Goal: Task Accomplishment & Management: Complete application form

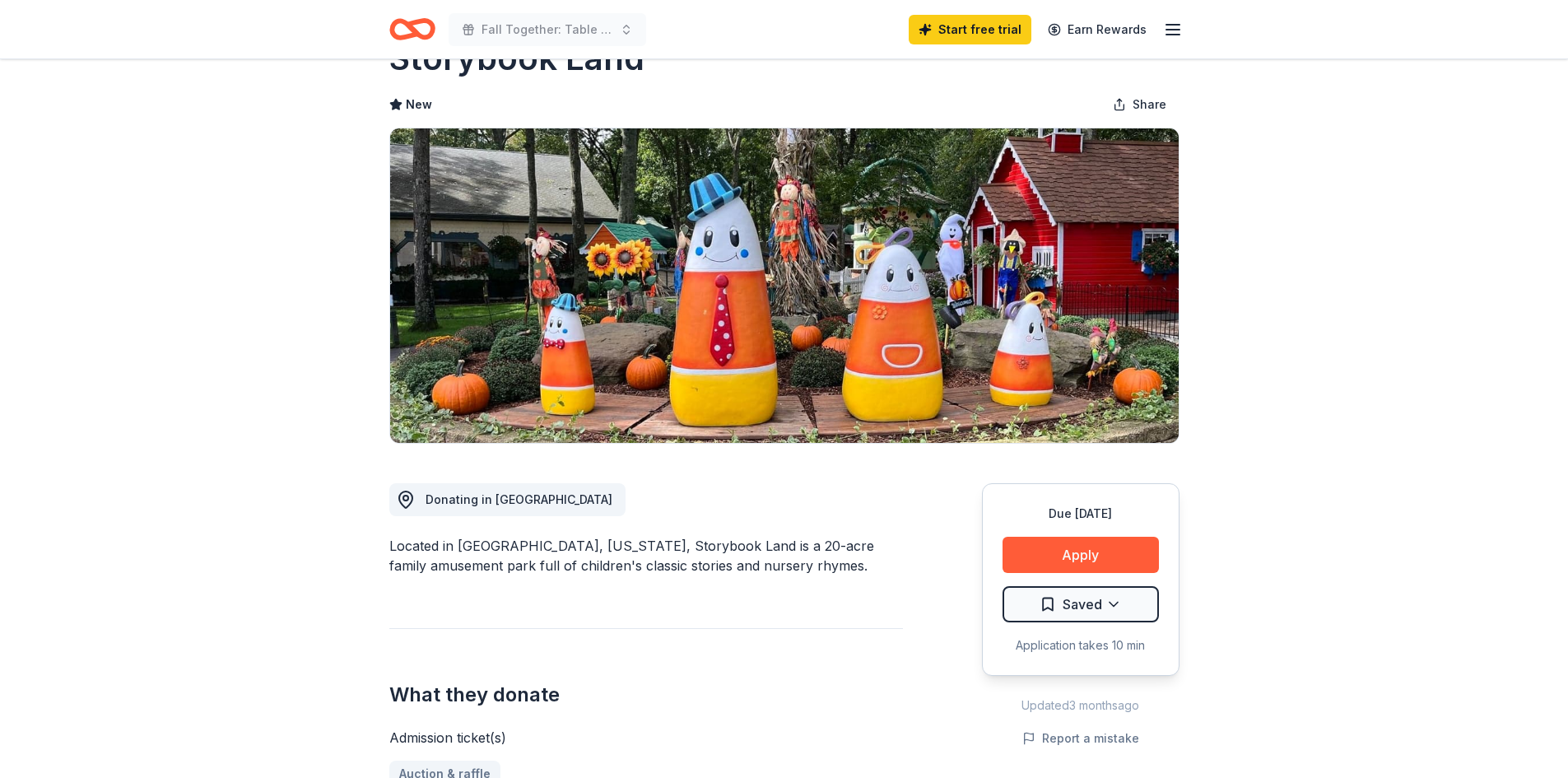
scroll to position [82, 0]
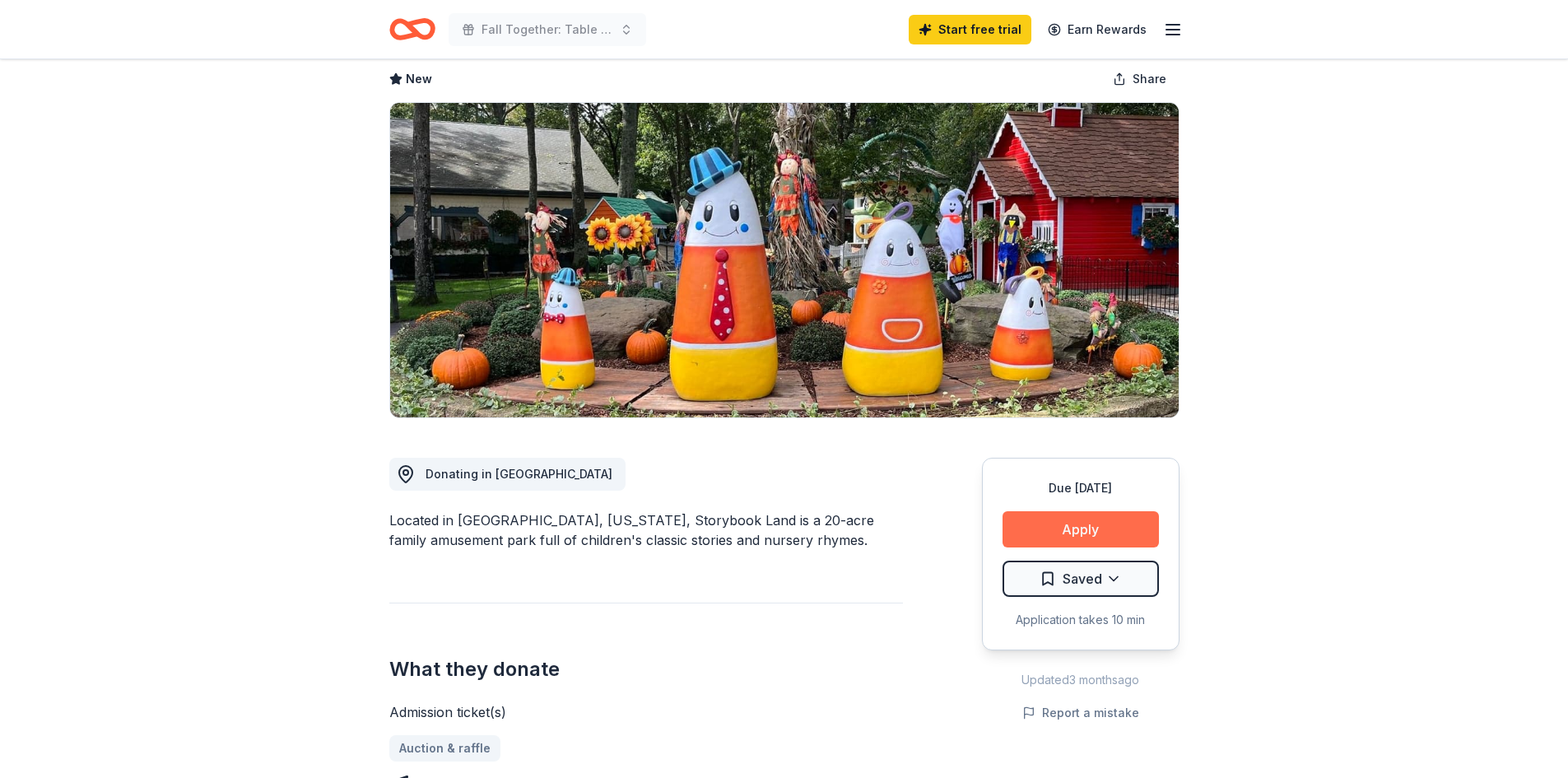
click at [1038, 533] on button "Apply" at bounding box center [1081, 529] width 157 height 36
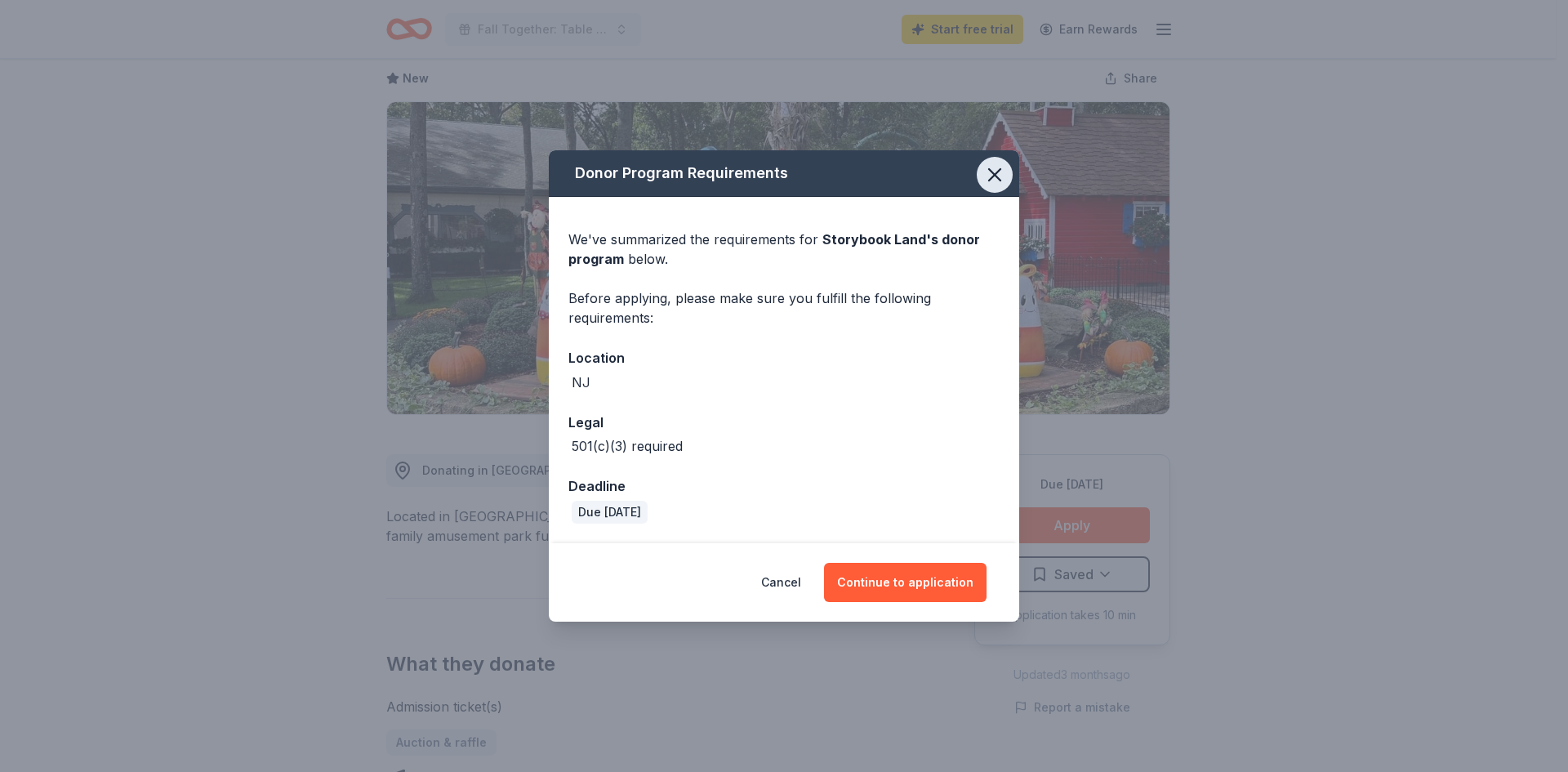
click at [987, 164] on icon "button" at bounding box center [994, 174] width 23 height 23
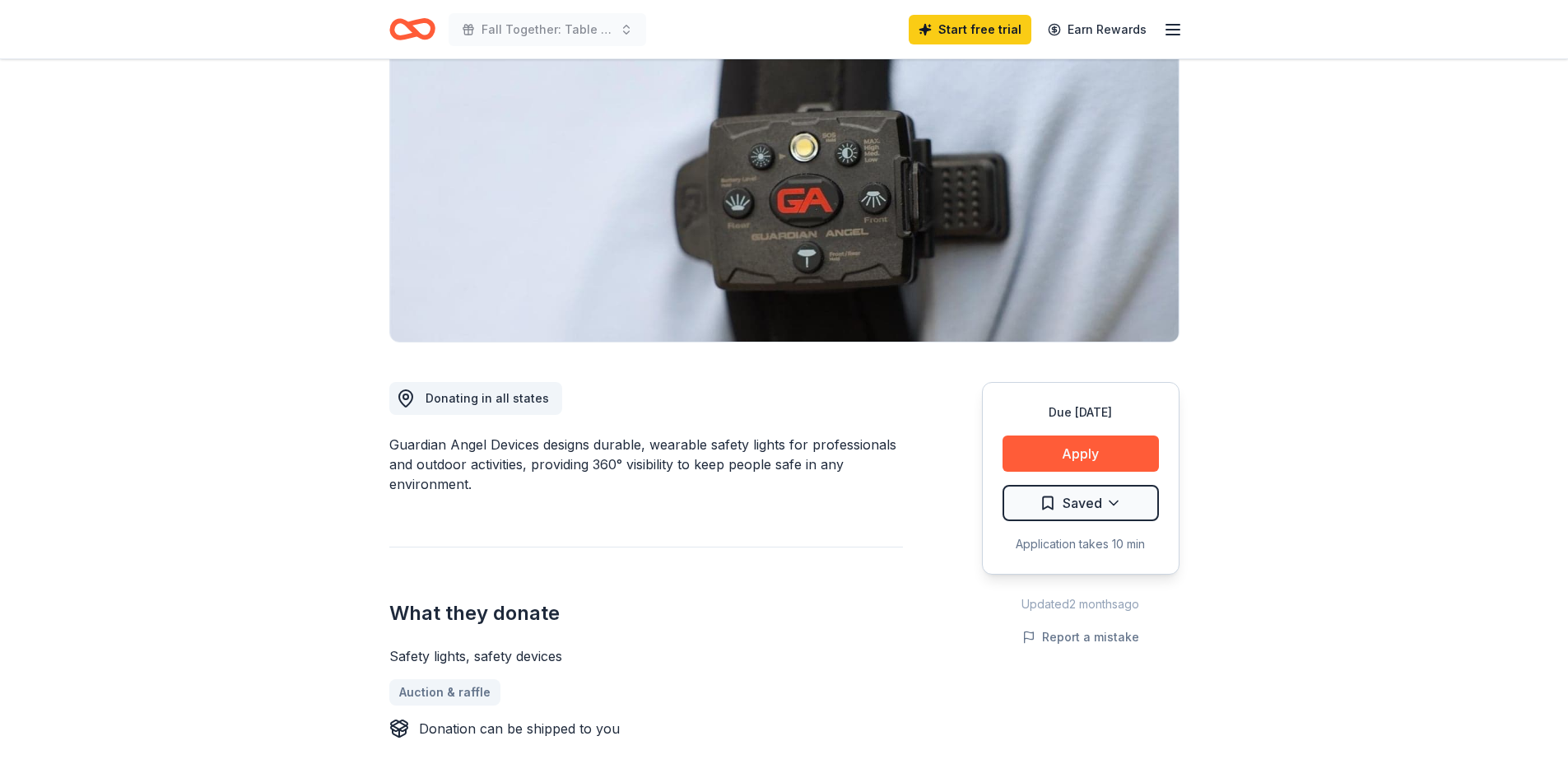
scroll to position [493, 0]
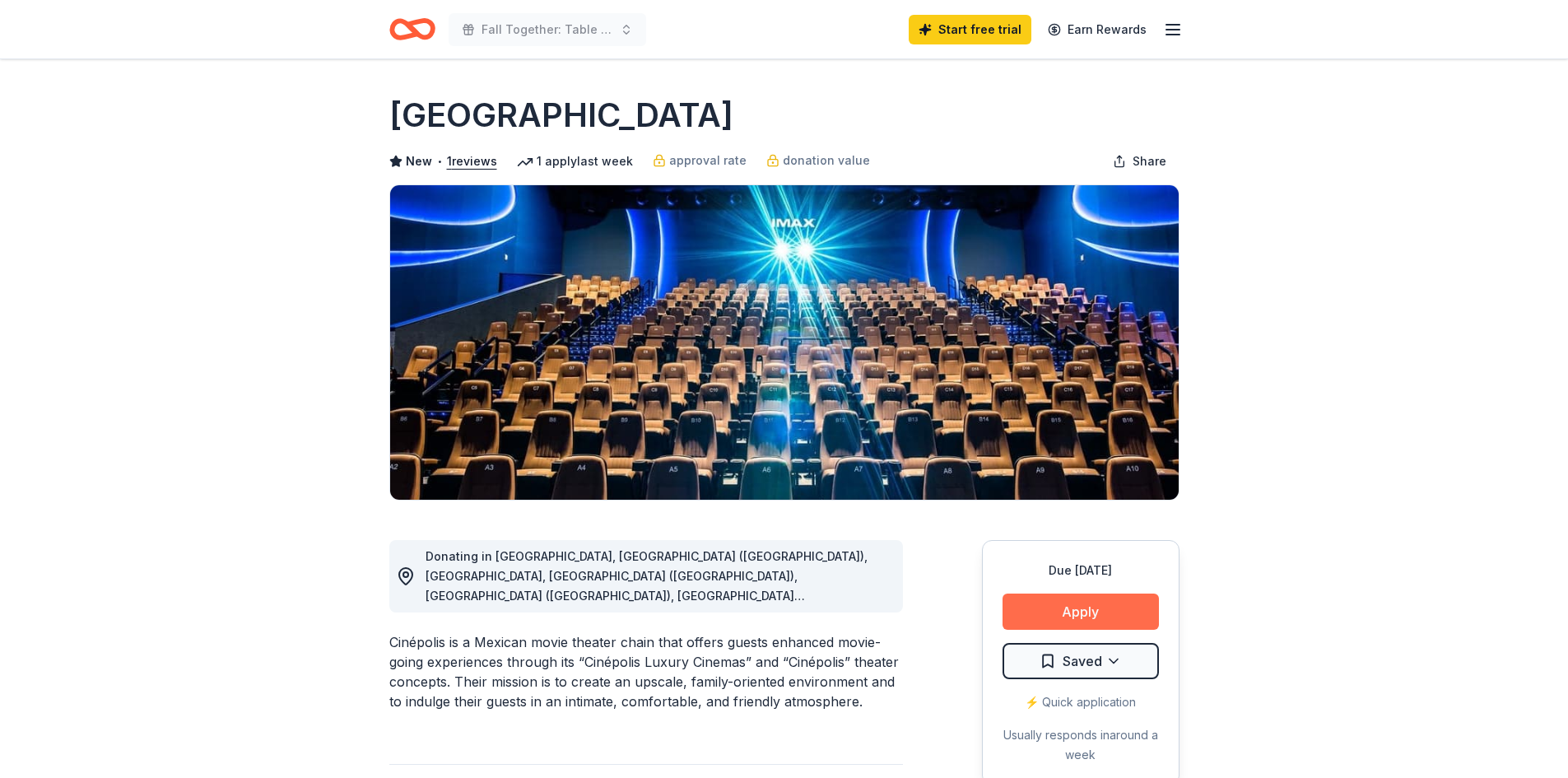
click at [1126, 619] on button "Apply" at bounding box center [1081, 611] width 157 height 36
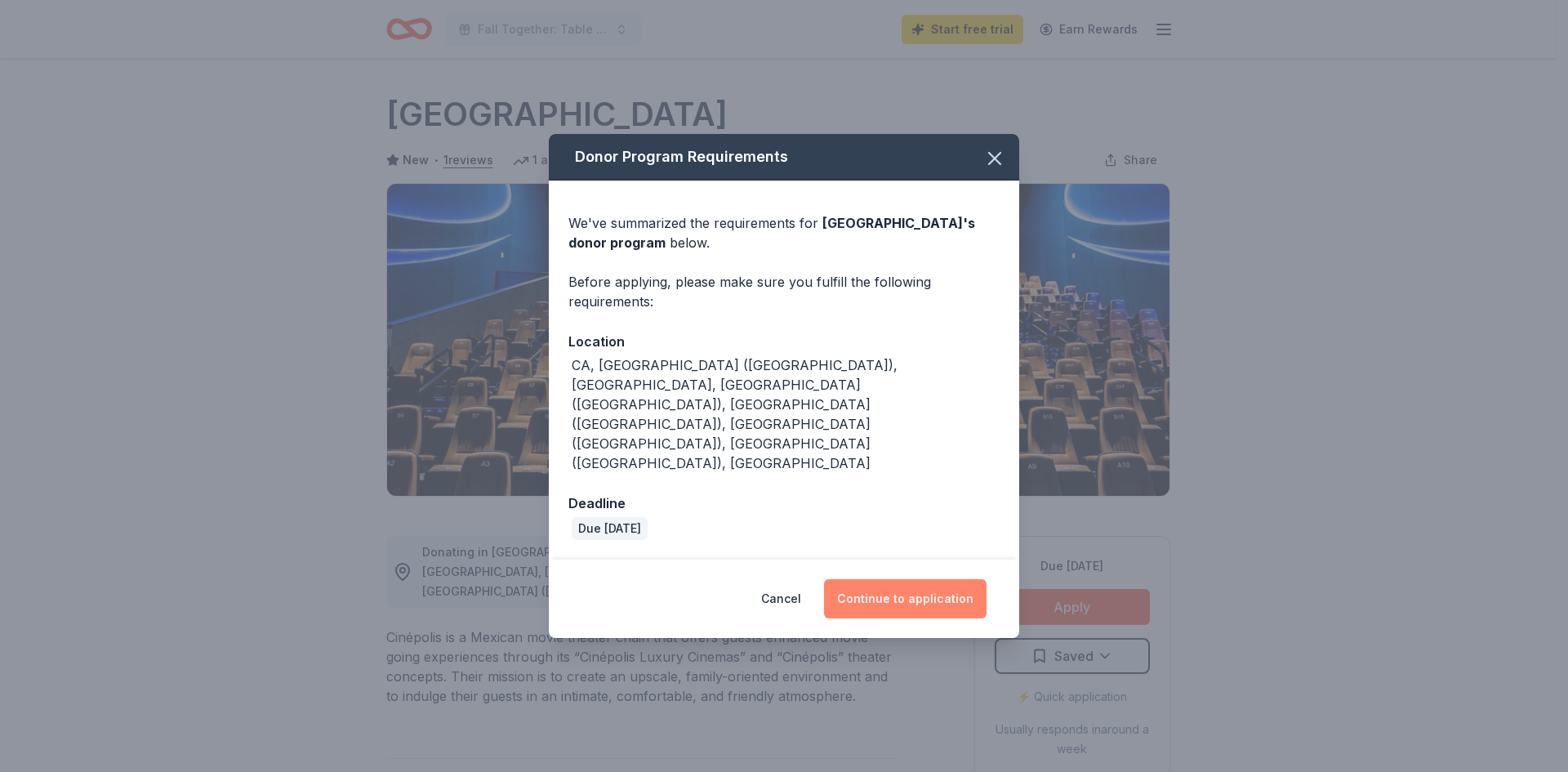
click at [894, 579] on button "Continue to application" at bounding box center [905, 599] width 163 height 39
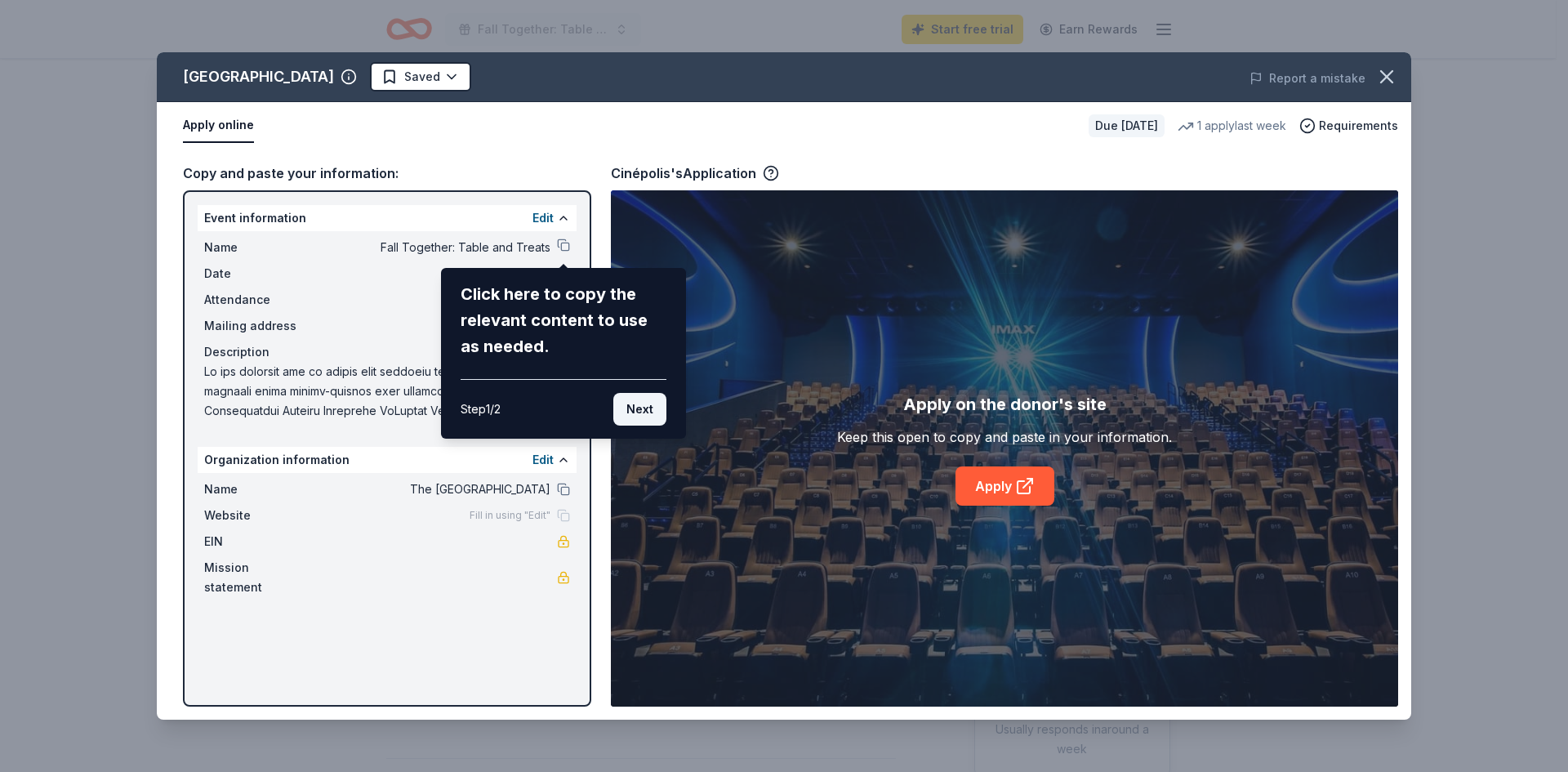
click at [646, 417] on button "Next" at bounding box center [640, 408] width 53 height 32
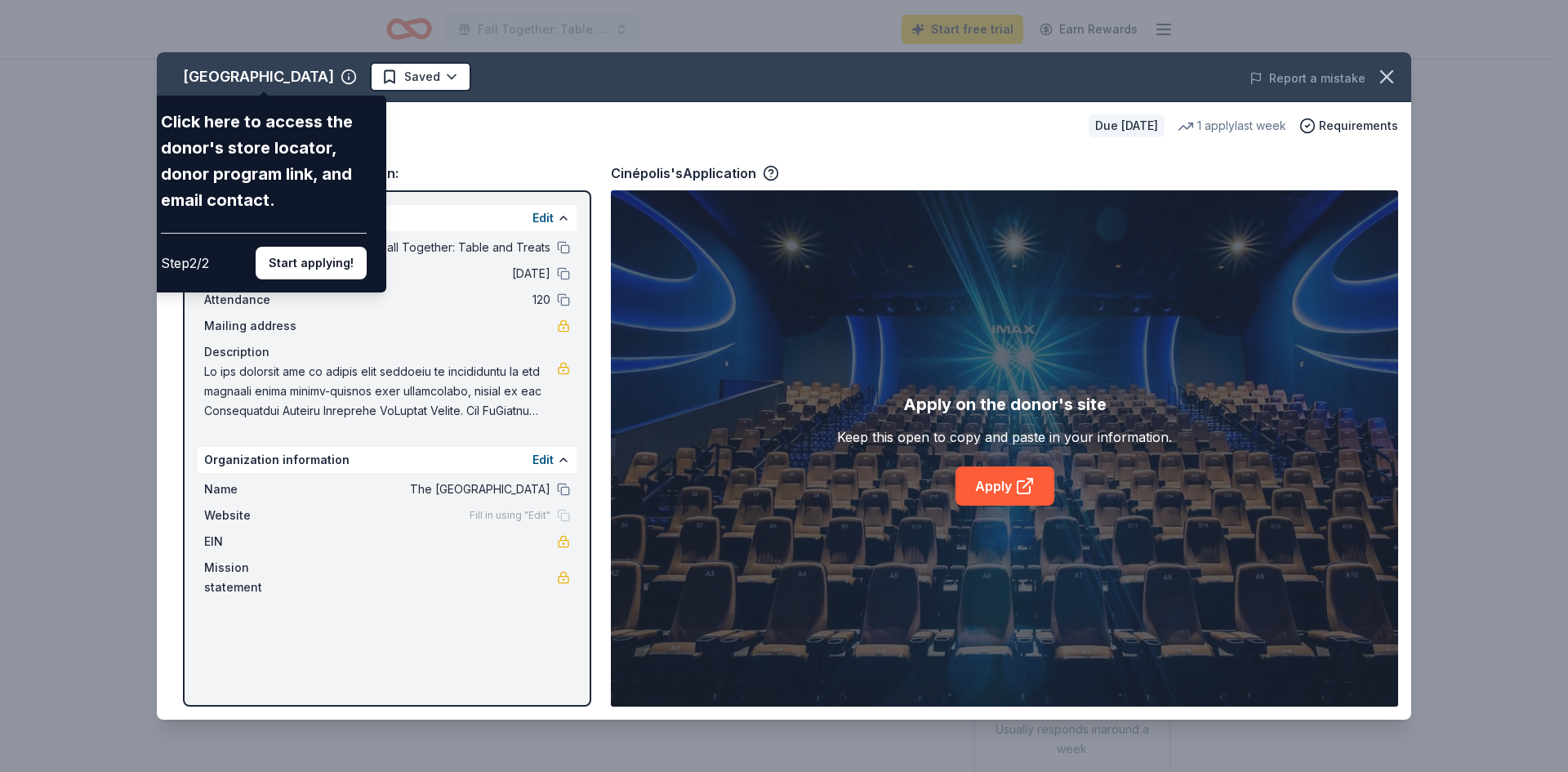
click at [1020, 494] on div "Cinépolis Click here to access the donor's store locator, donor program link, a…" at bounding box center [783, 385] width 1254 height 667
click at [336, 255] on button "Start applying!" at bounding box center [311, 262] width 111 height 32
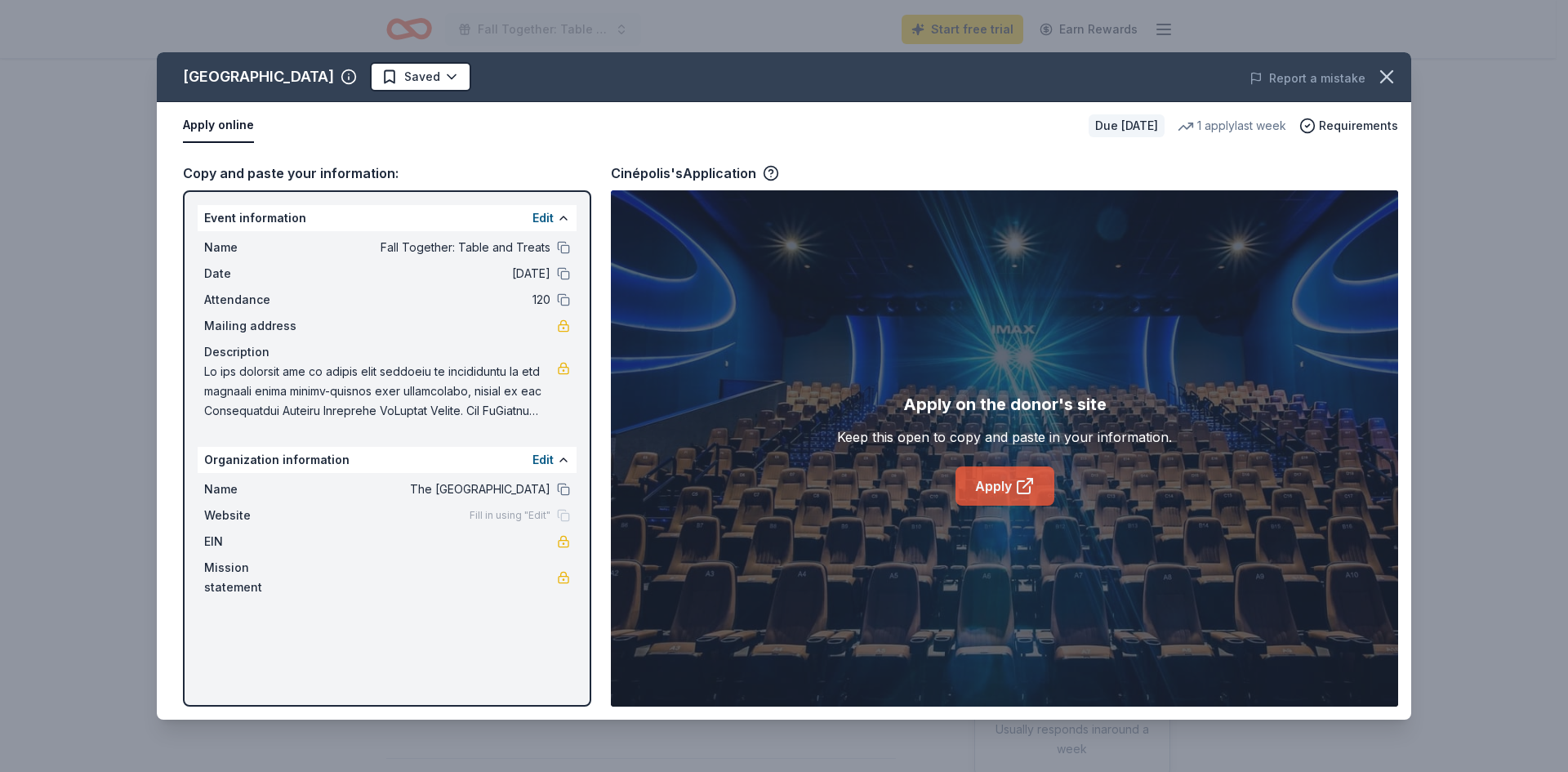
click at [1024, 488] on icon at bounding box center [1028, 483] width 9 height 9
click at [1357, 70] on button "Report a mistake" at bounding box center [1307, 78] width 116 height 19
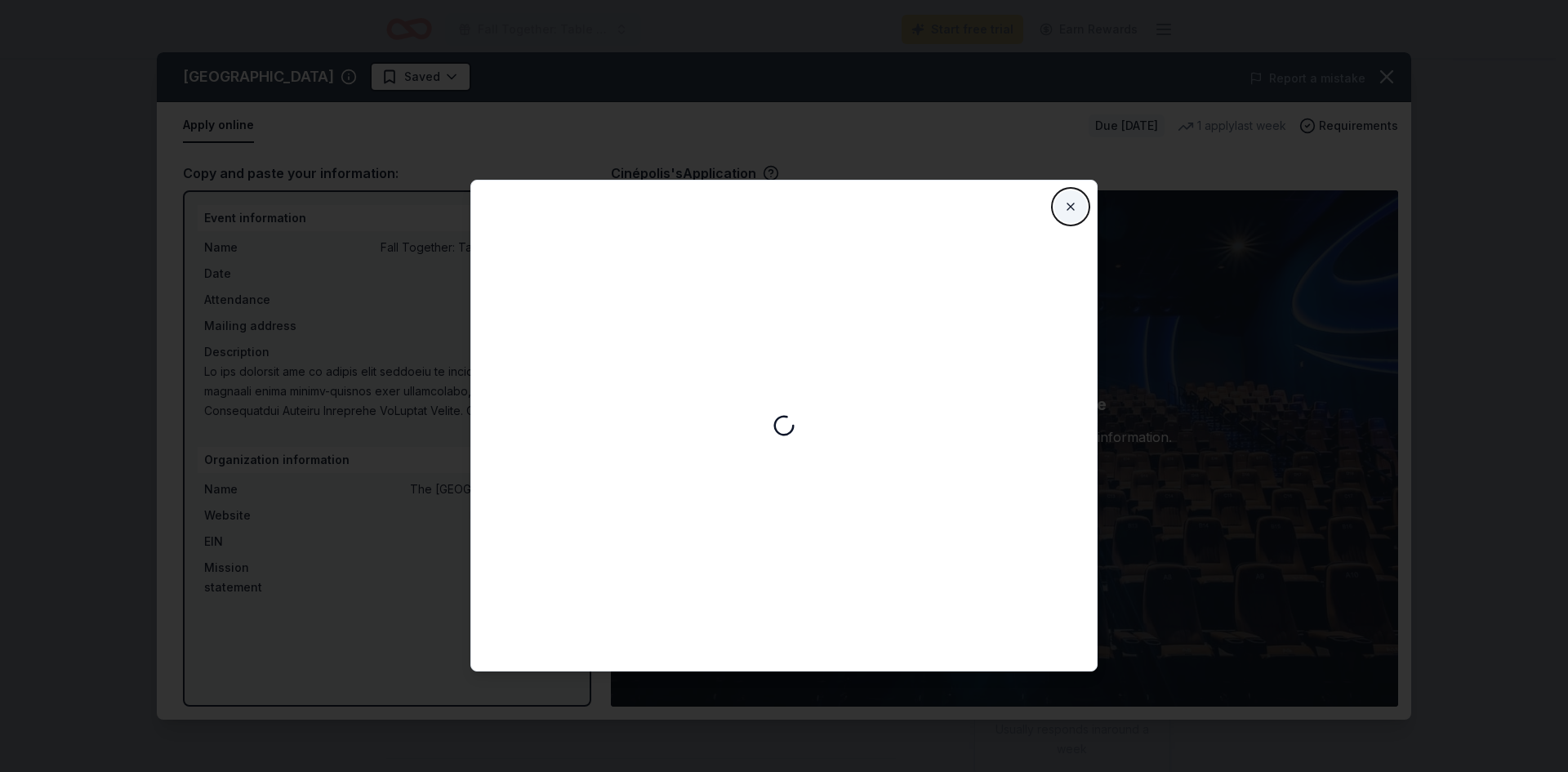
click at [1080, 214] on button "Close" at bounding box center [1070, 206] width 32 height 32
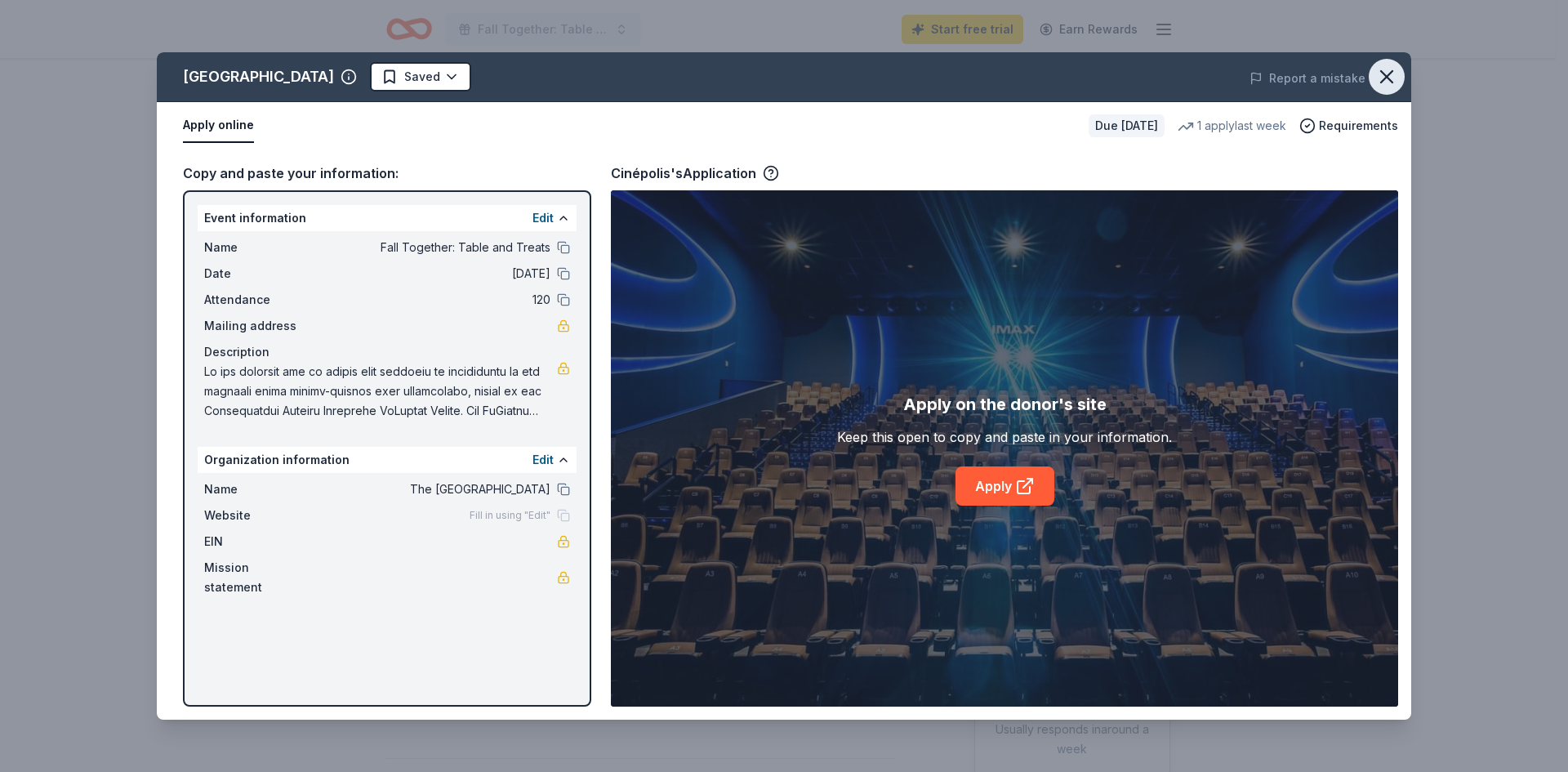
click at [1394, 74] on icon "button" at bounding box center [1387, 77] width 23 height 23
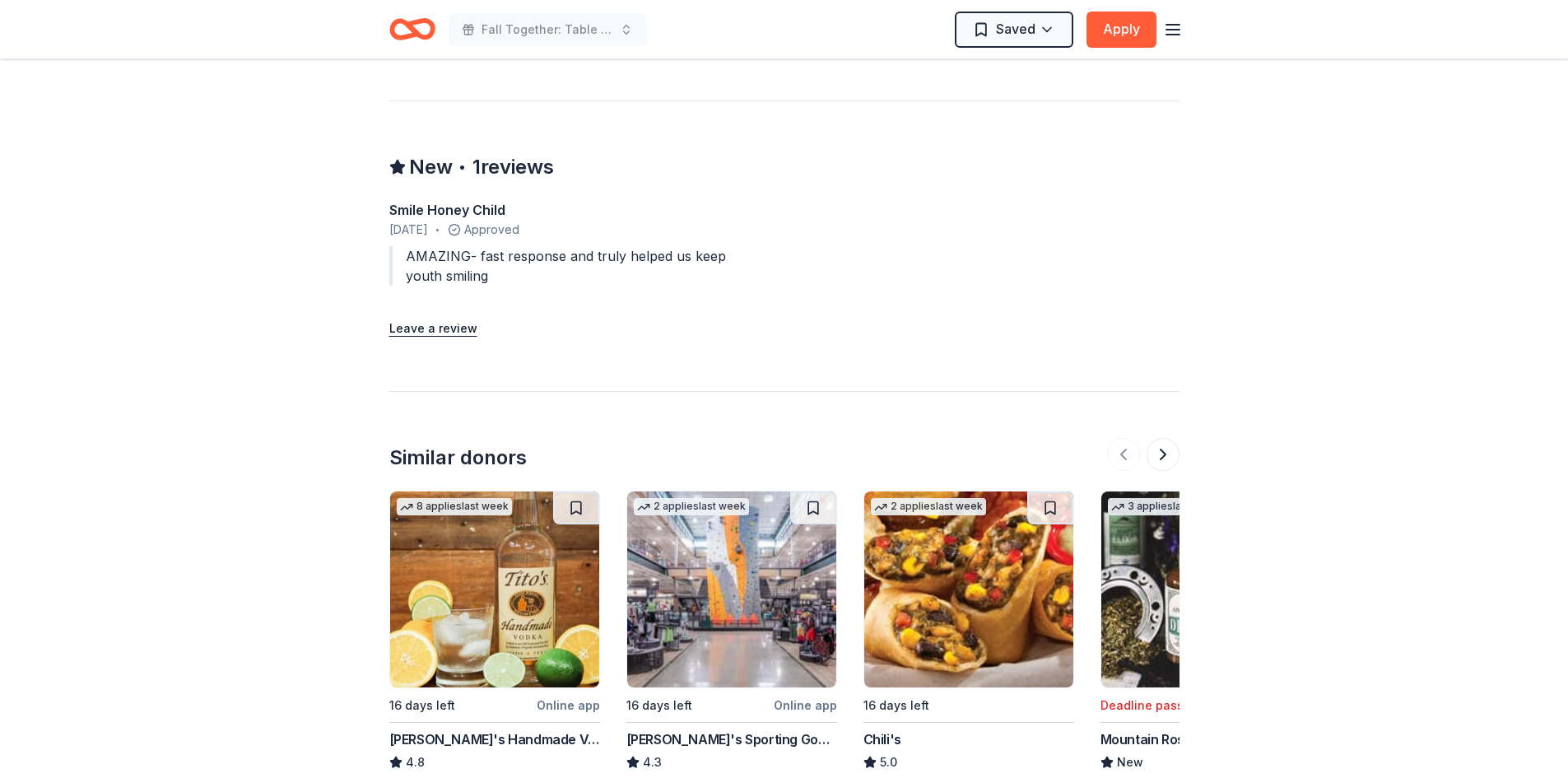
scroll to position [1646, 0]
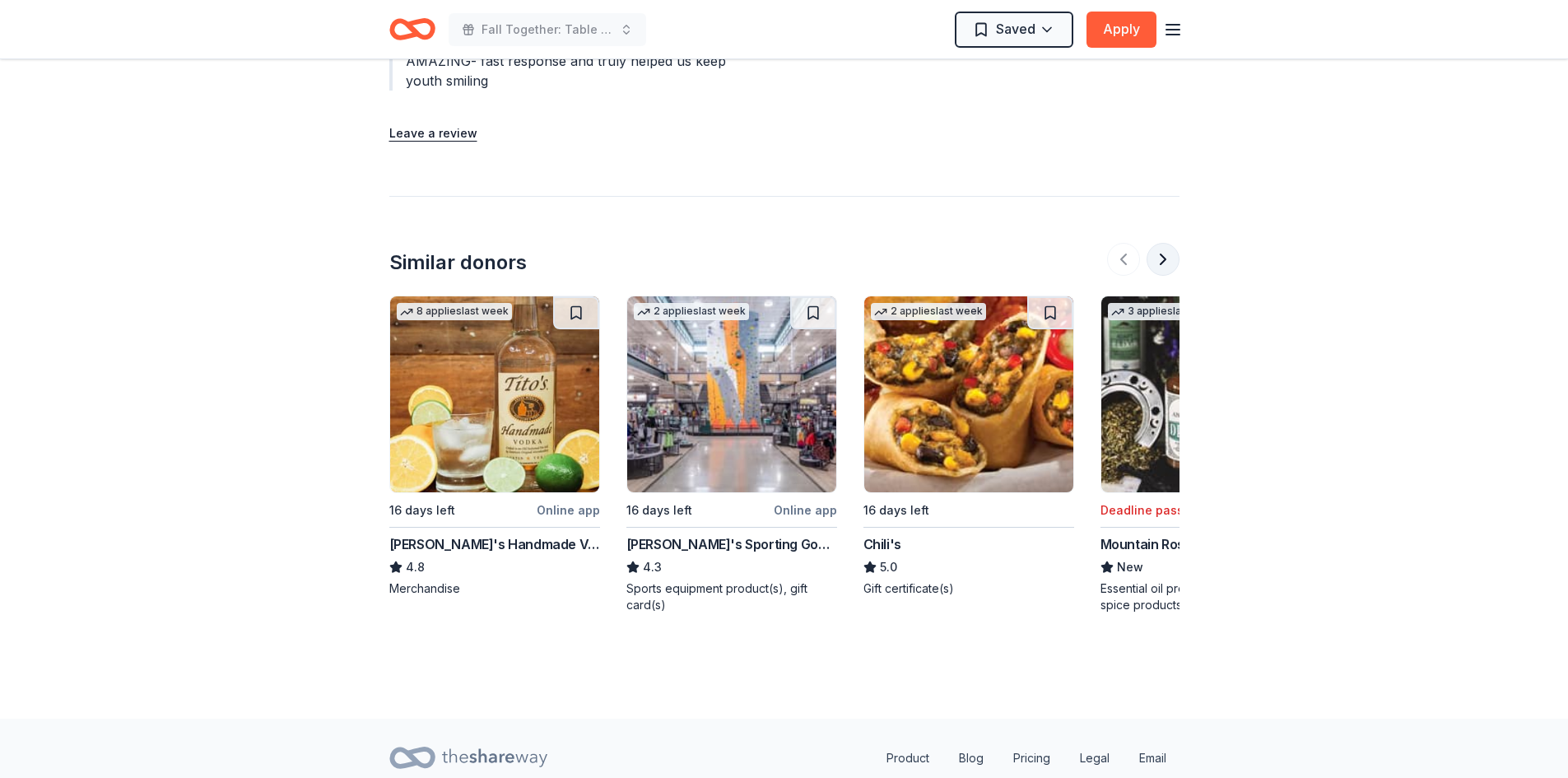
click at [1167, 243] on button at bounding box center [1162, 258] width 33 height 33
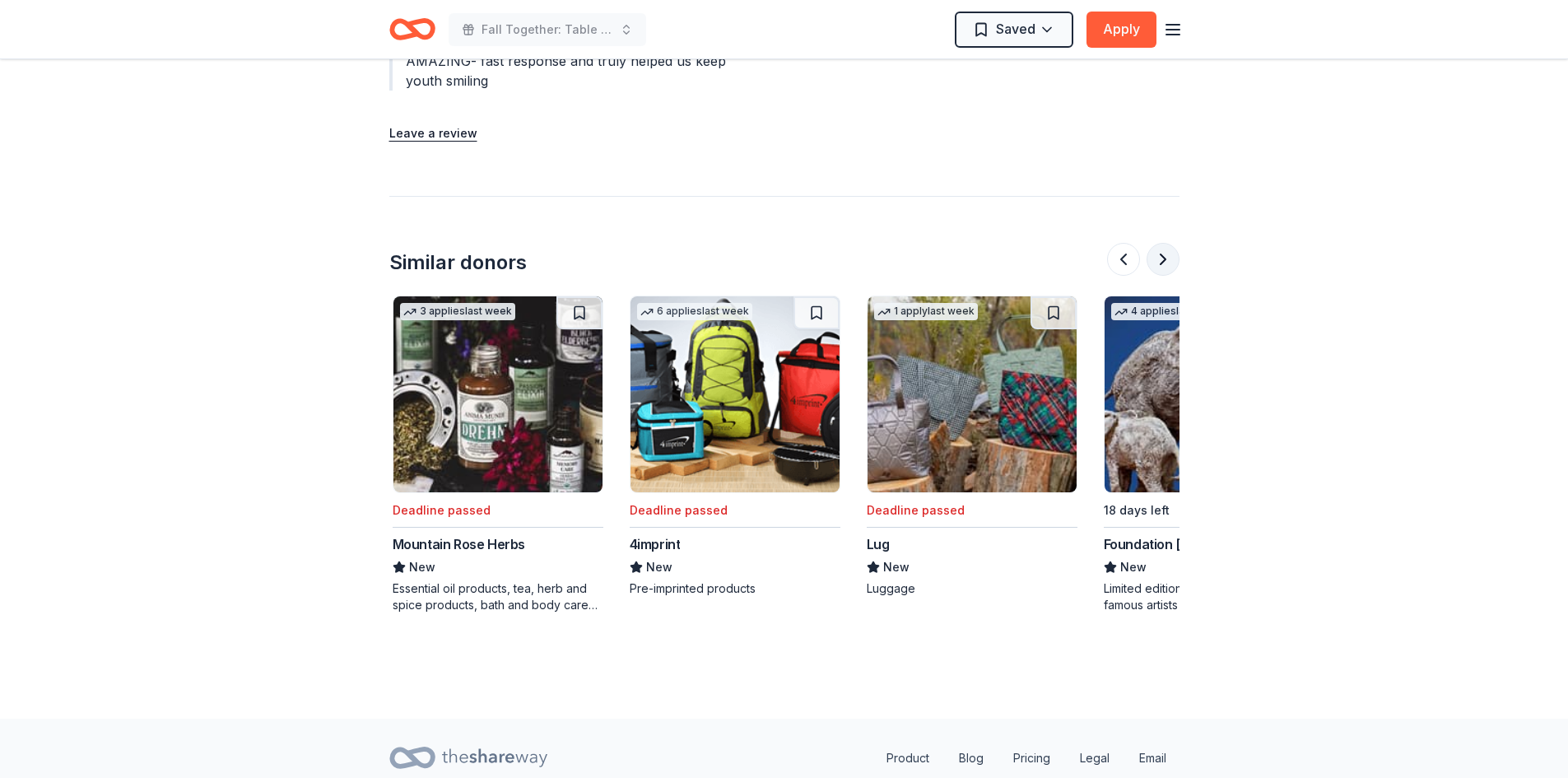
scroll to position [0, 711]
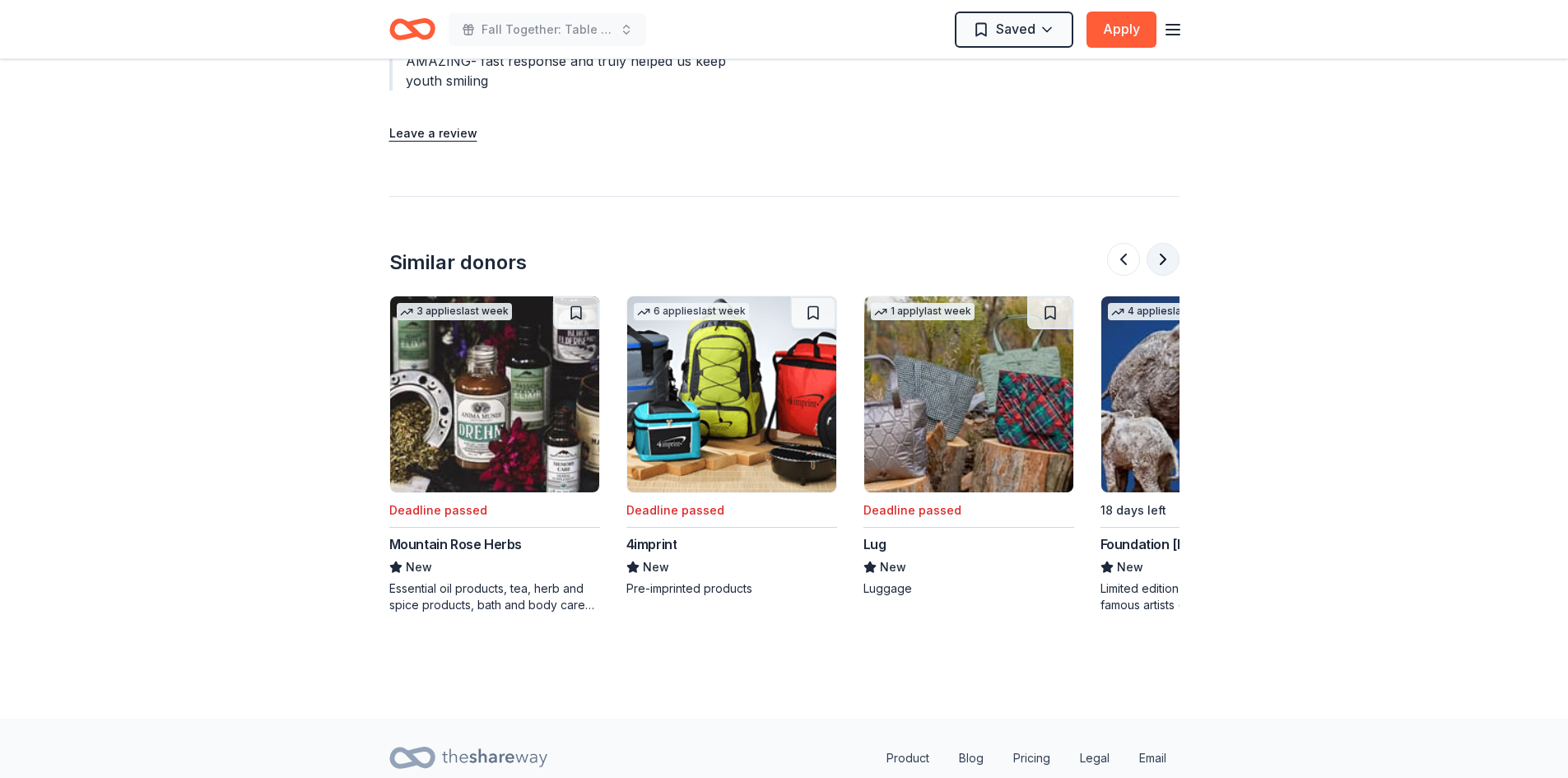
click at [1167, 243] on button at bounding box center [1162, 258] width 33 height 33
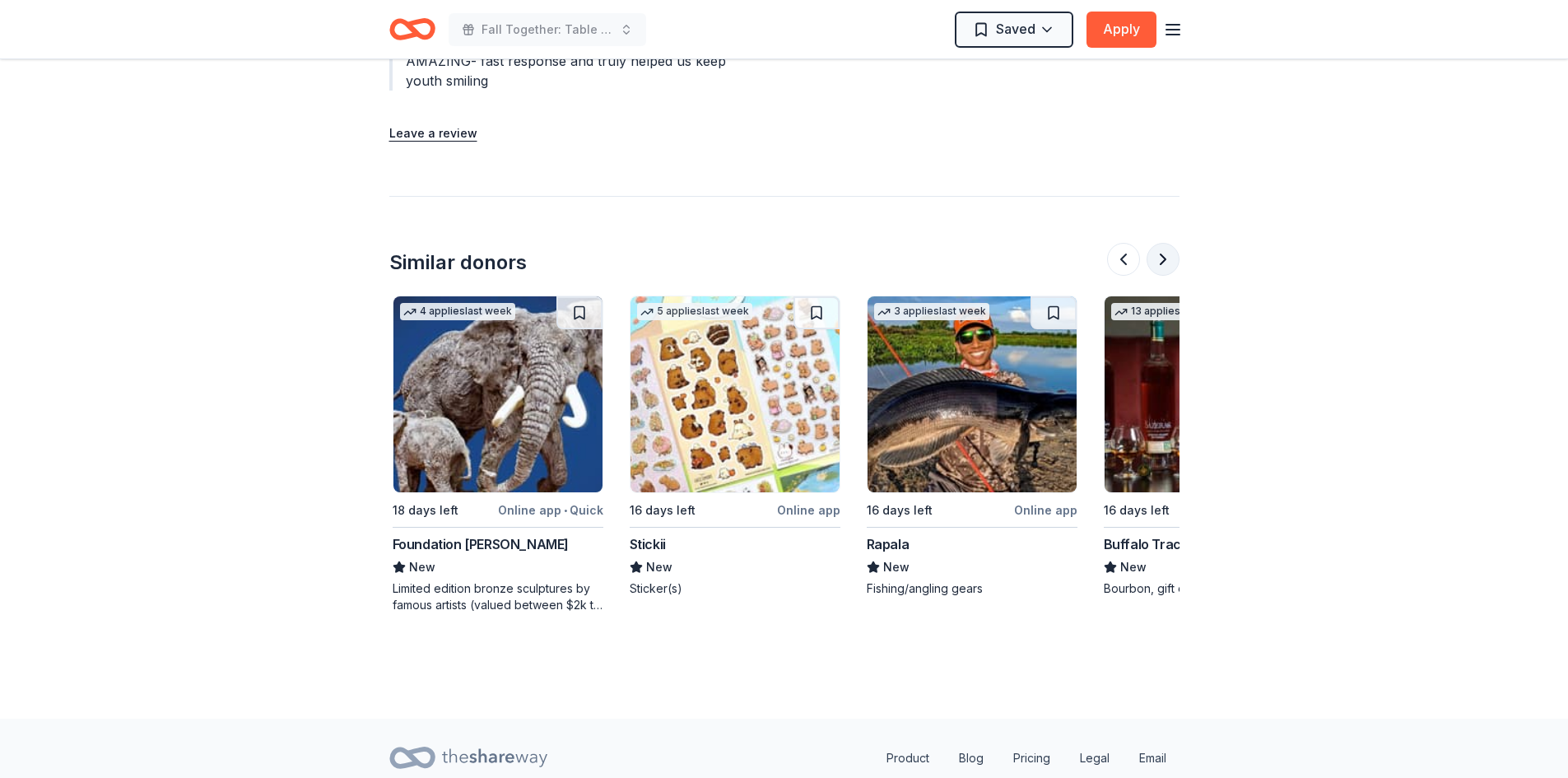
scroll to position [0, 1422]
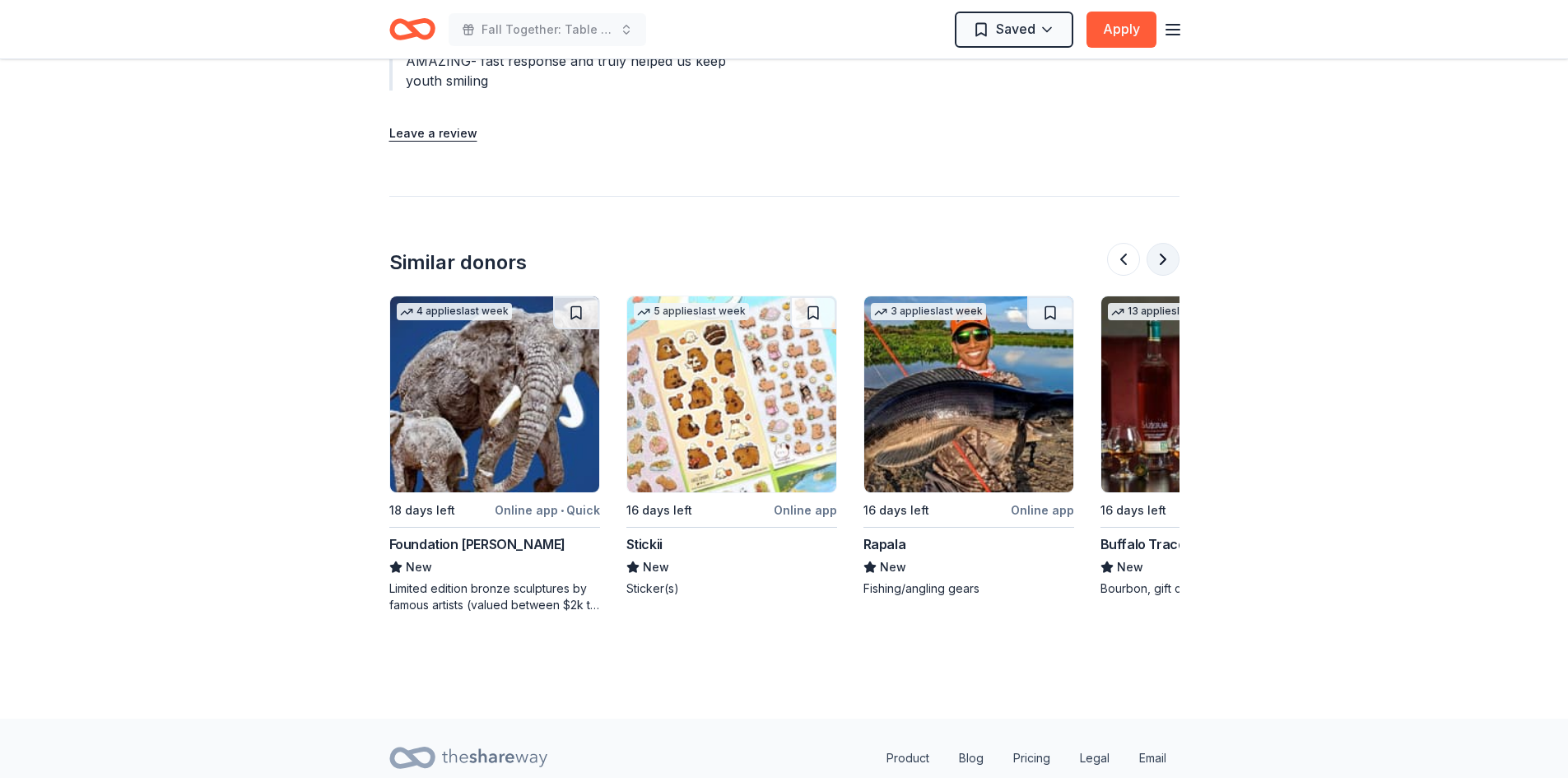
click at [1165, 243] on button at bounding box center [1162, 258] width 33 height 33
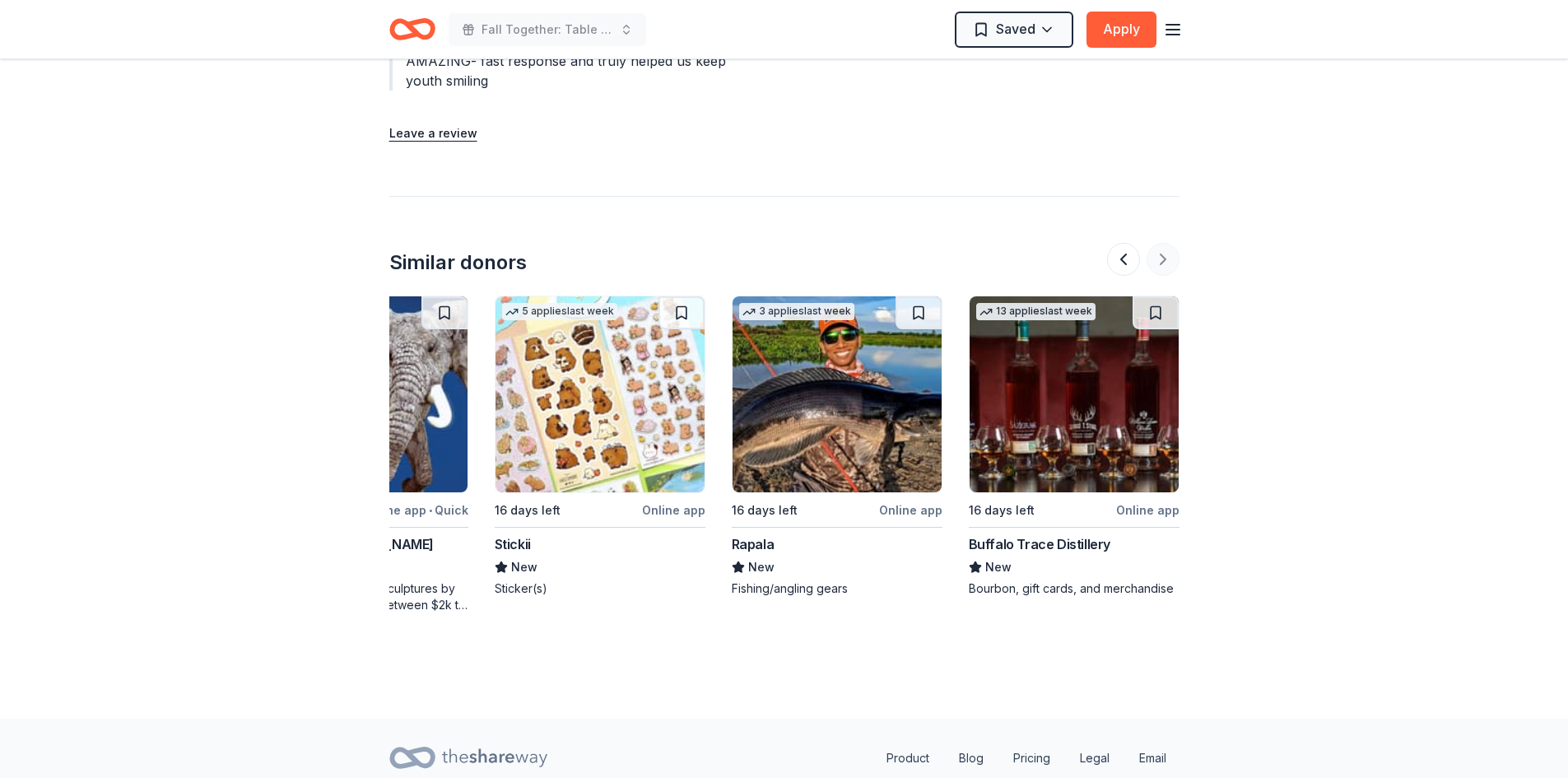
click at [1165, 243] on div at bounding box center [1144, 258] width 73 height 33
click at [1133, 246] on button at bounding box center [1123, 258] width 33 height 33
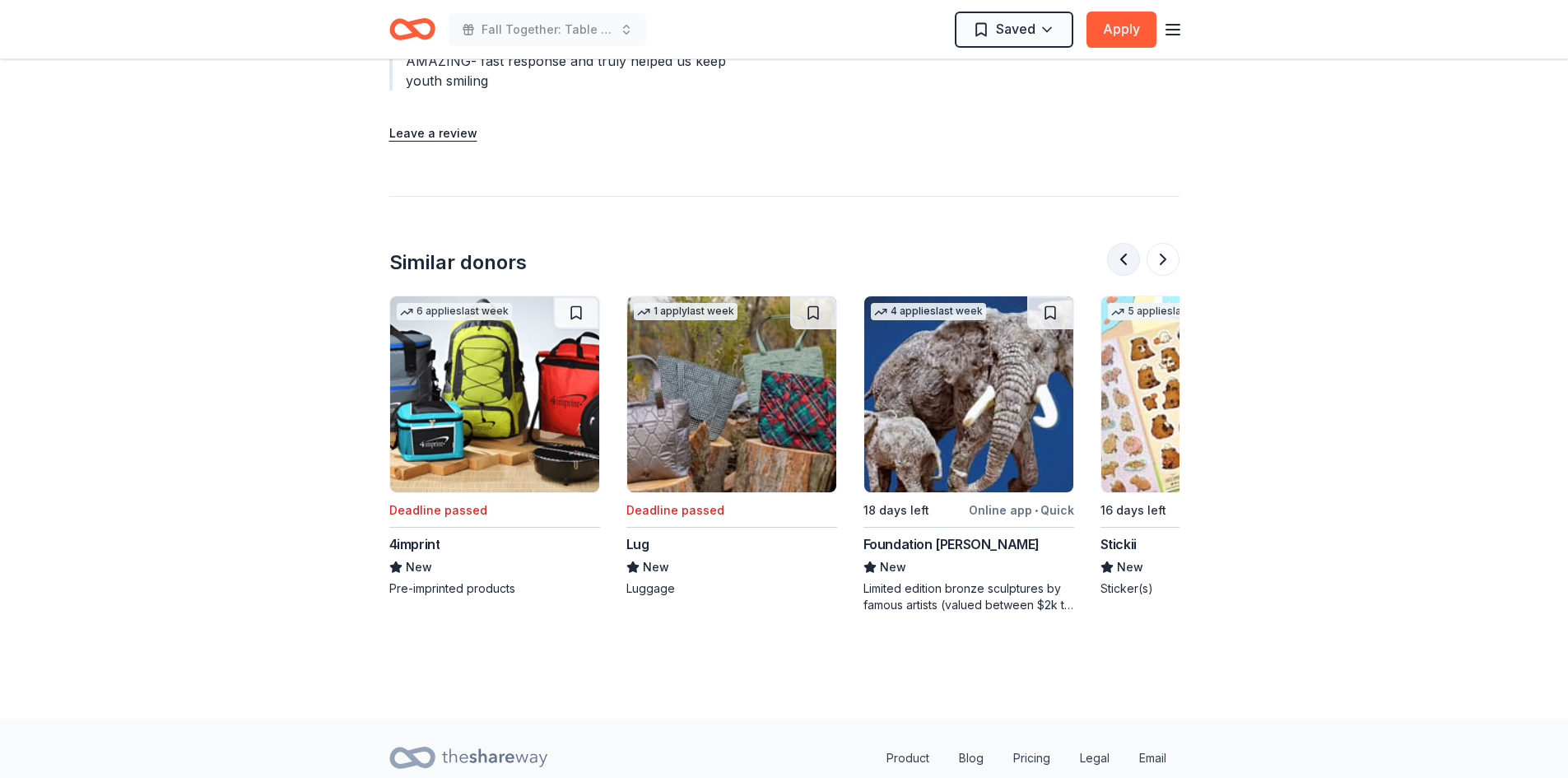
click at [1133, 246] on button at bounding box center [1123, 258] width 33 height 33
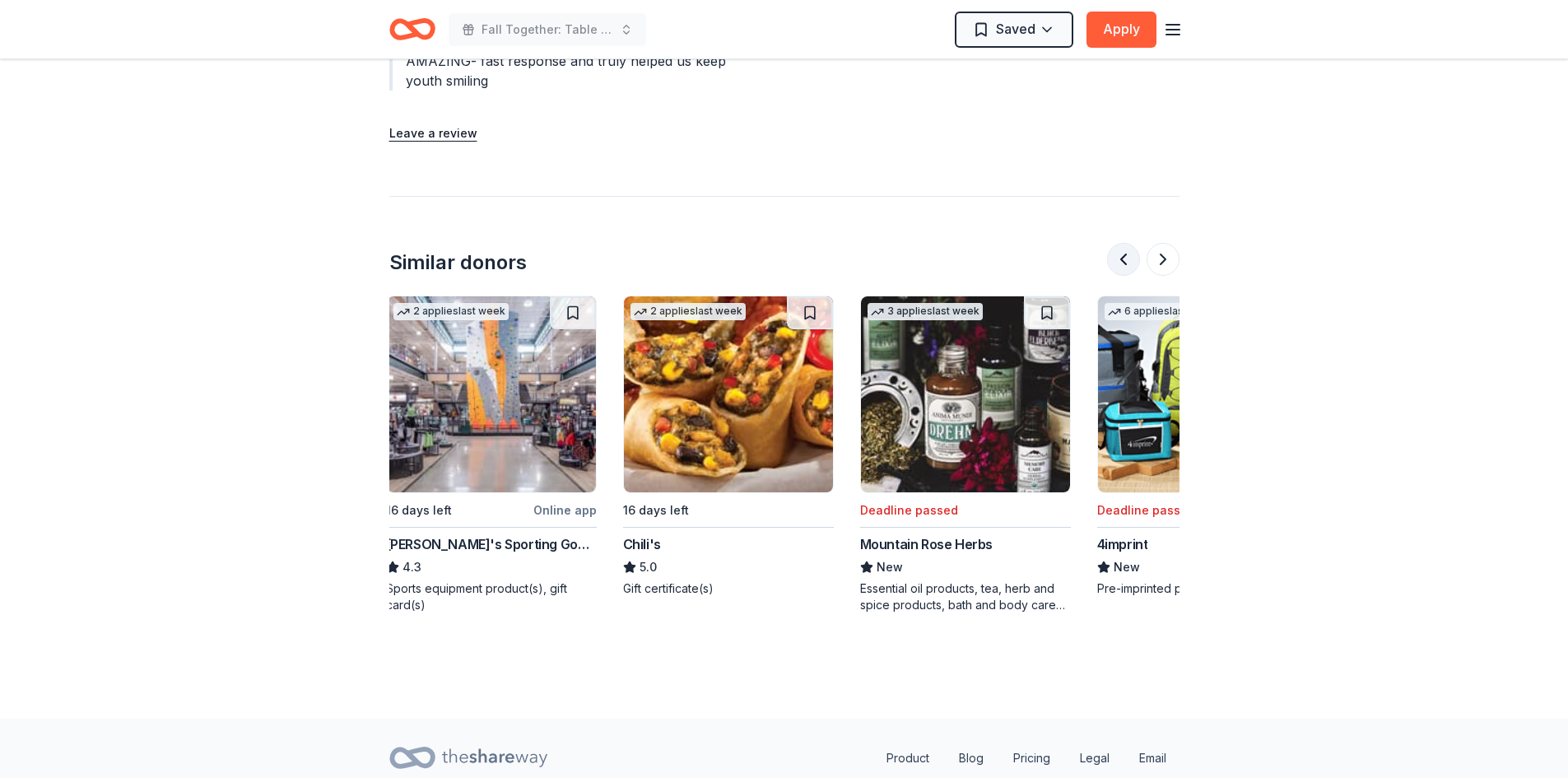
scroll to position [0, 237]
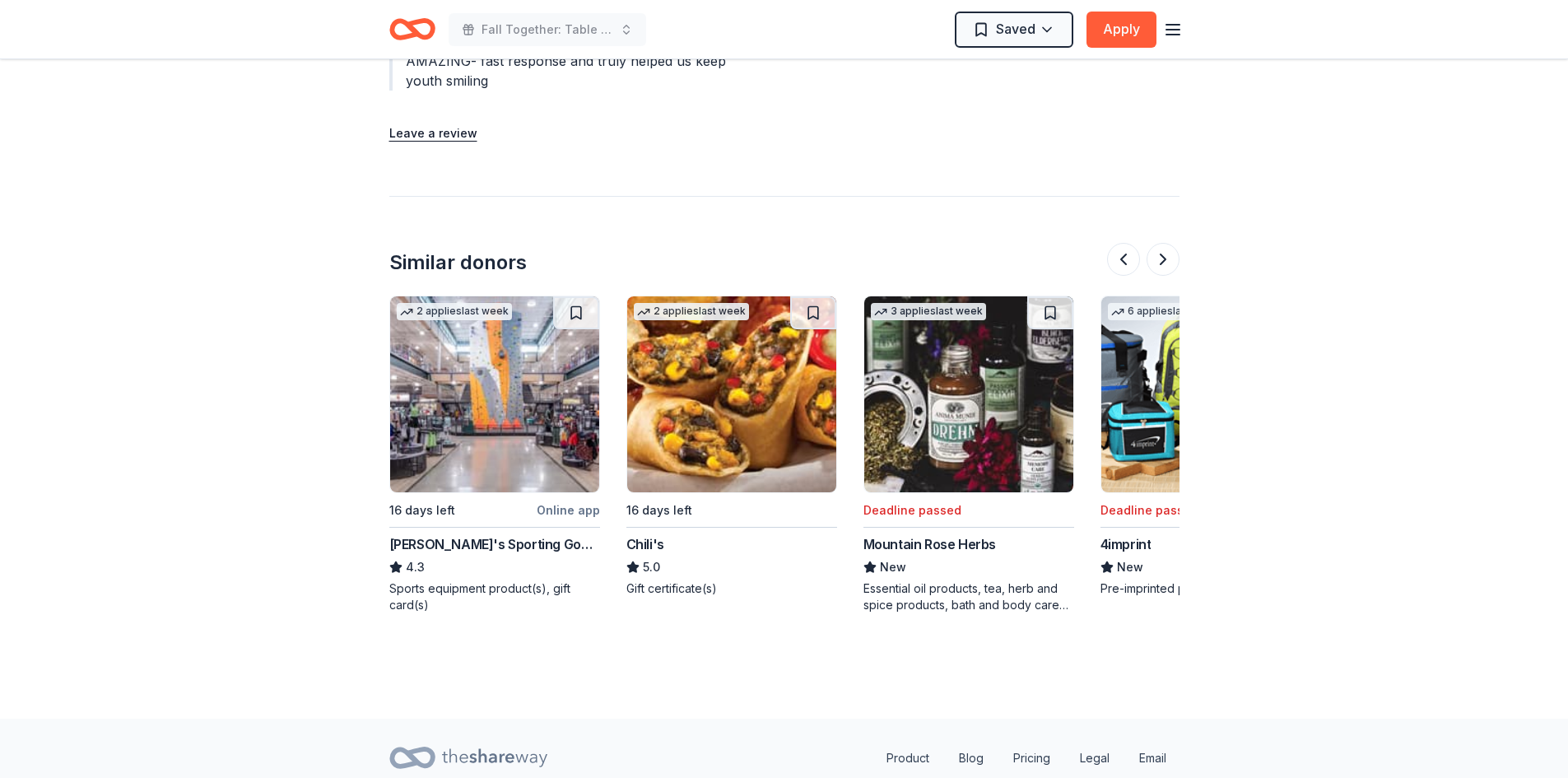
click at [475, 349] on img at bounding box center [494, 395] width 209 height 196
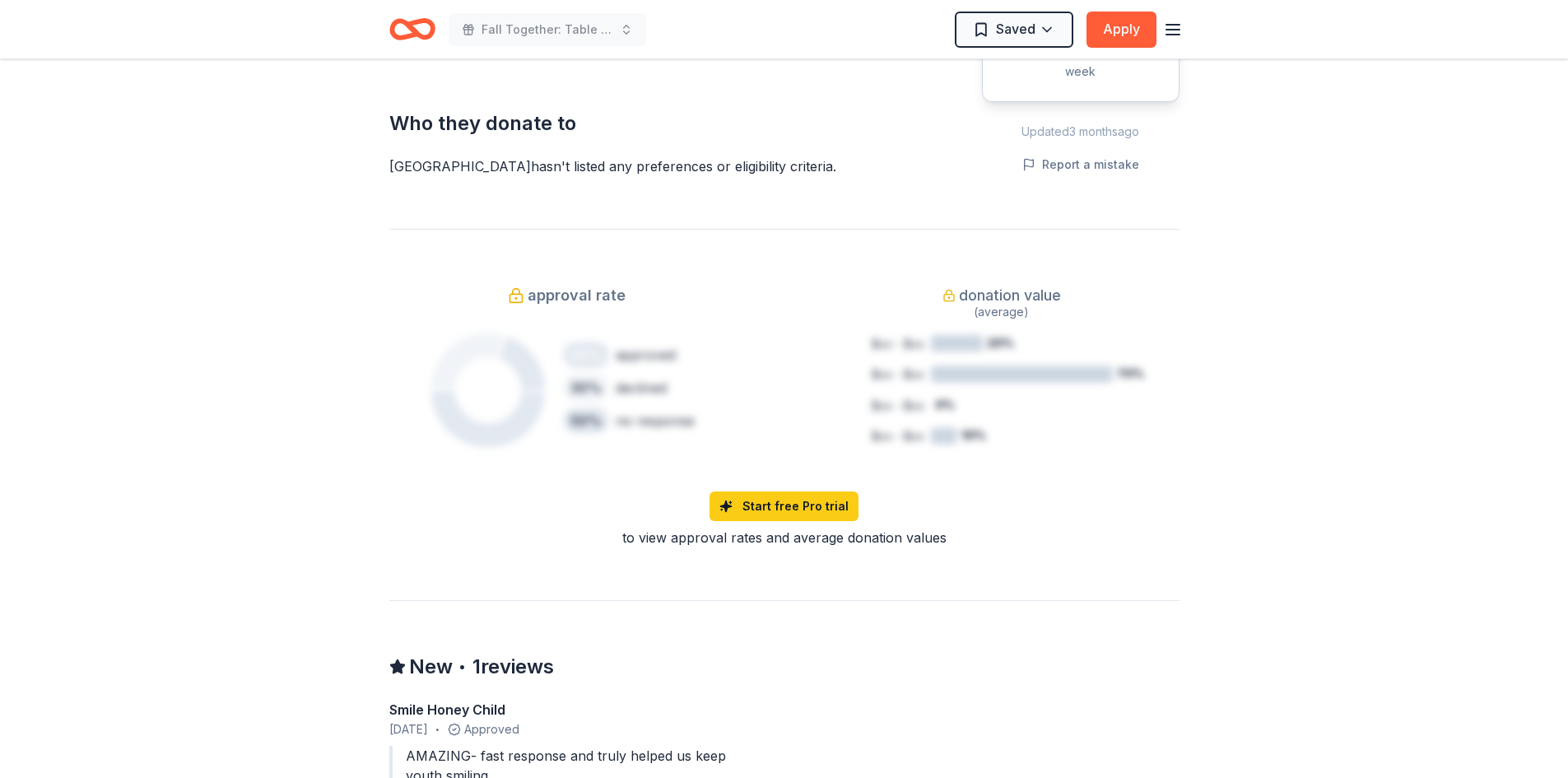
scroll to position [741, 0]
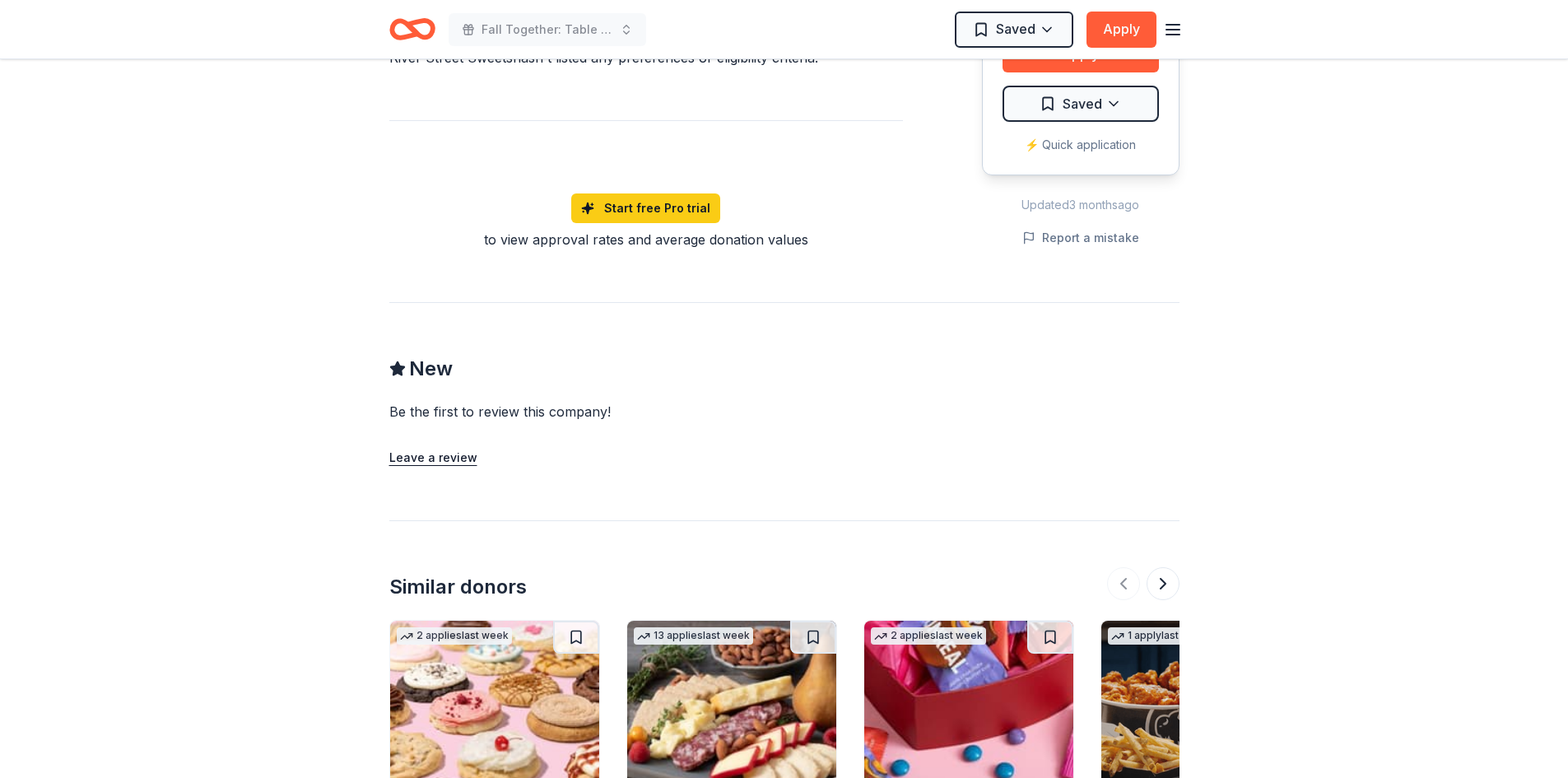
scroll to position [1352, 0]
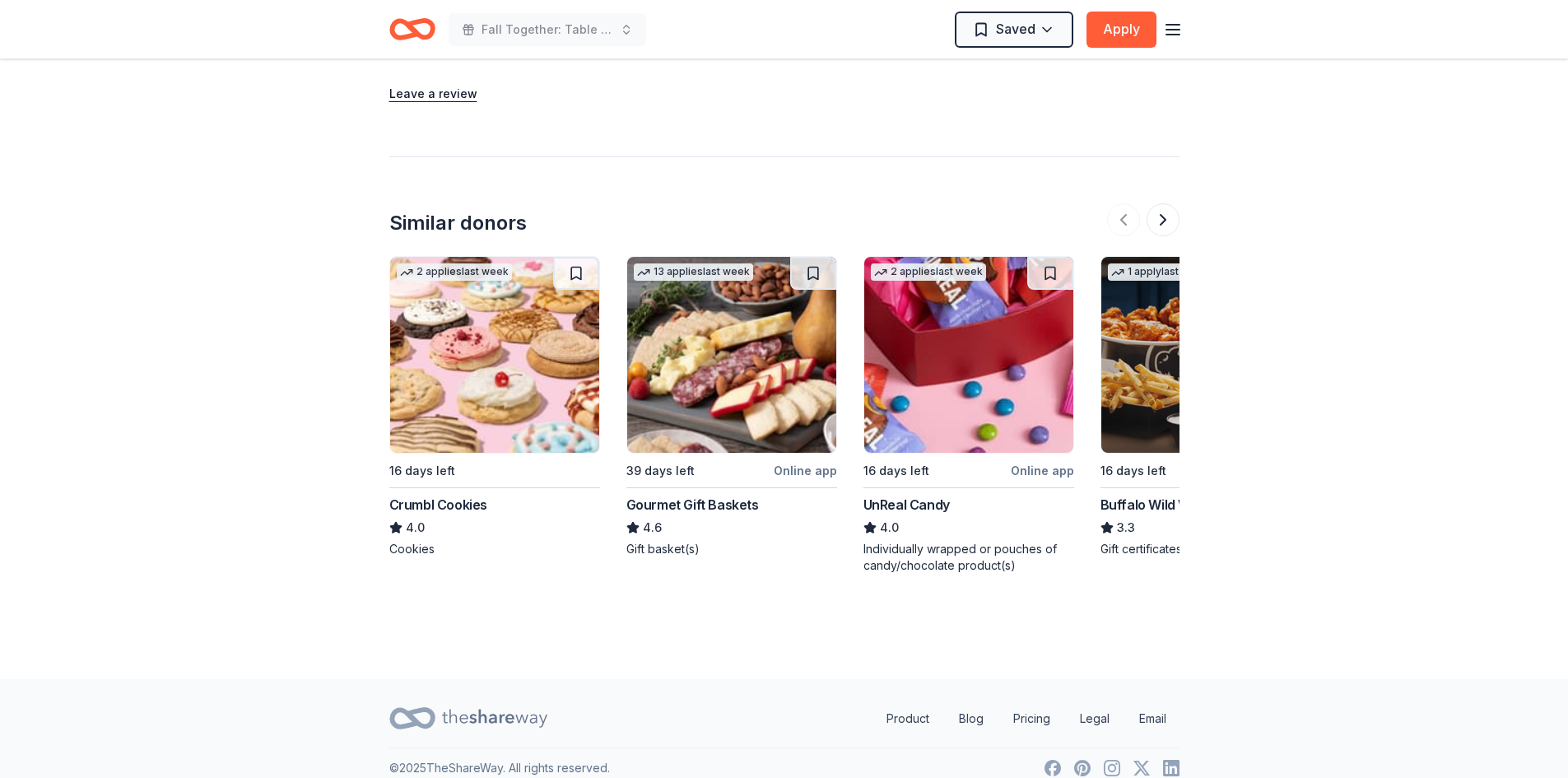
click at [460, 317] on img at bounding box center [494, 354] width 209 height 196
click at [1162, 203] on button at bounding box center [1162, 219] width 33 height 33
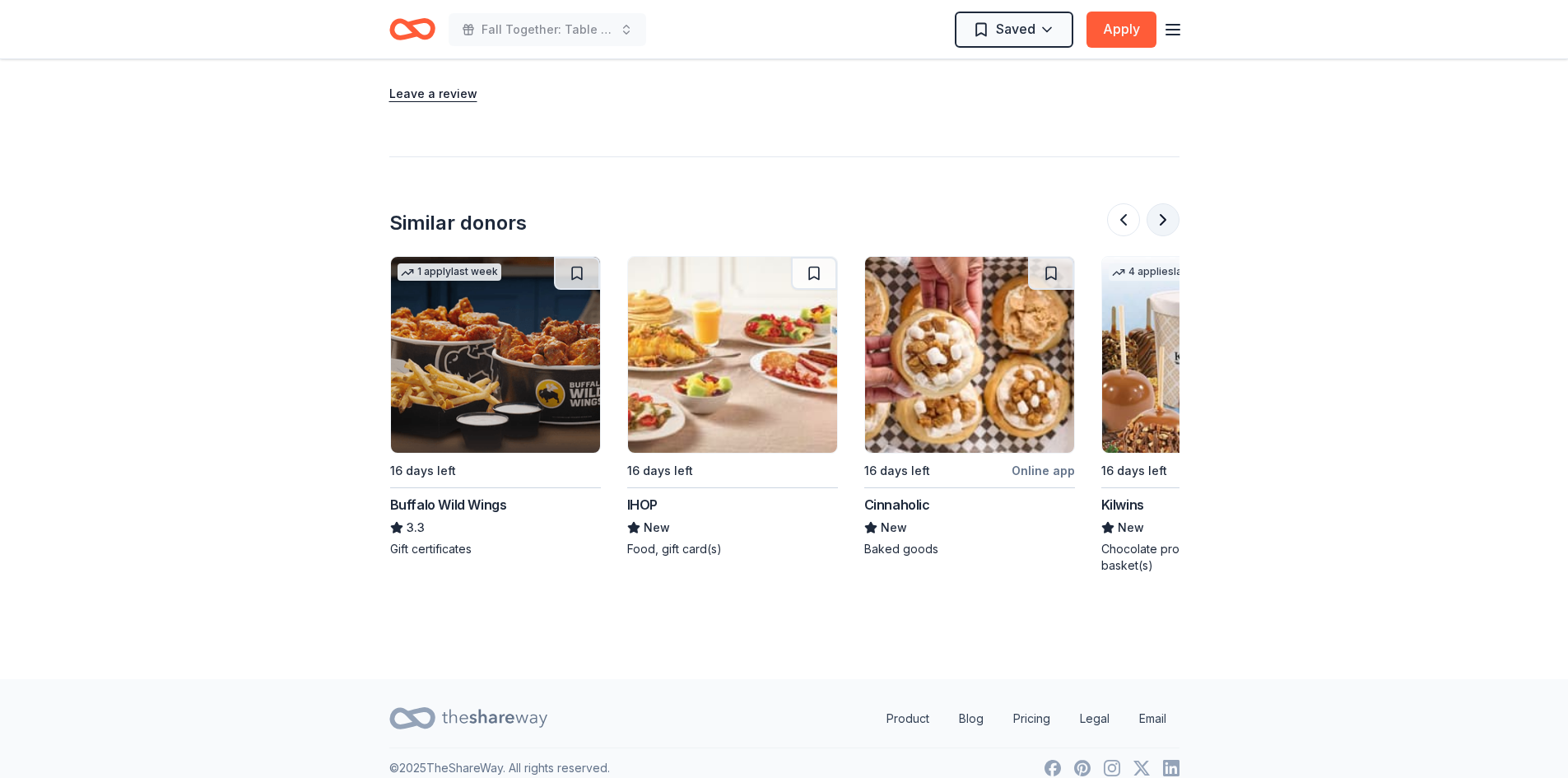
scroll to position [0, 711]
click at [1162, 203] on button at bounding box center [1162, 219] width 33 height 33
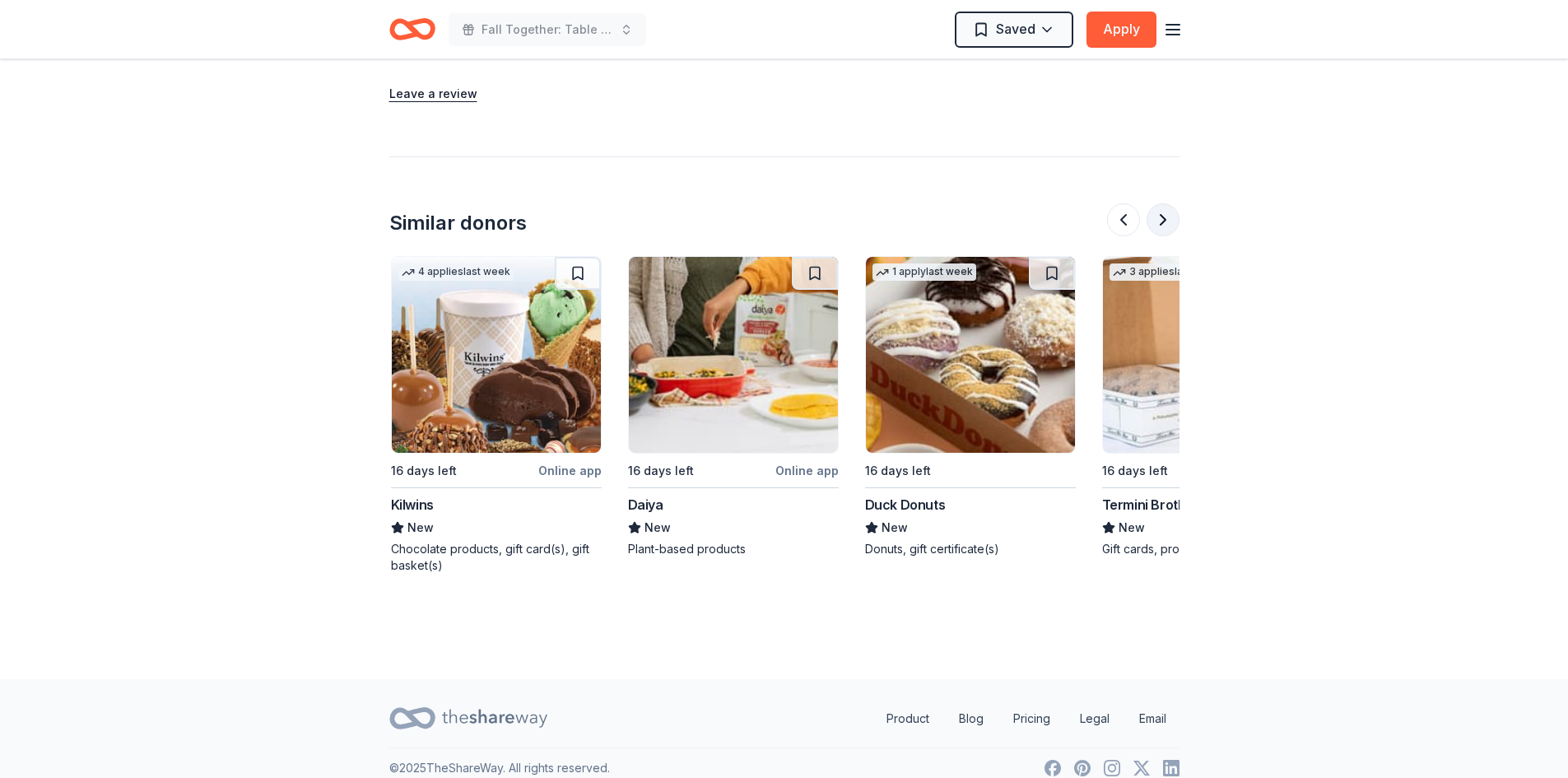
scroll to position [0, 1422]
click at [1162, 203] on button at bounding box center [1162, 219] width 33 height 33
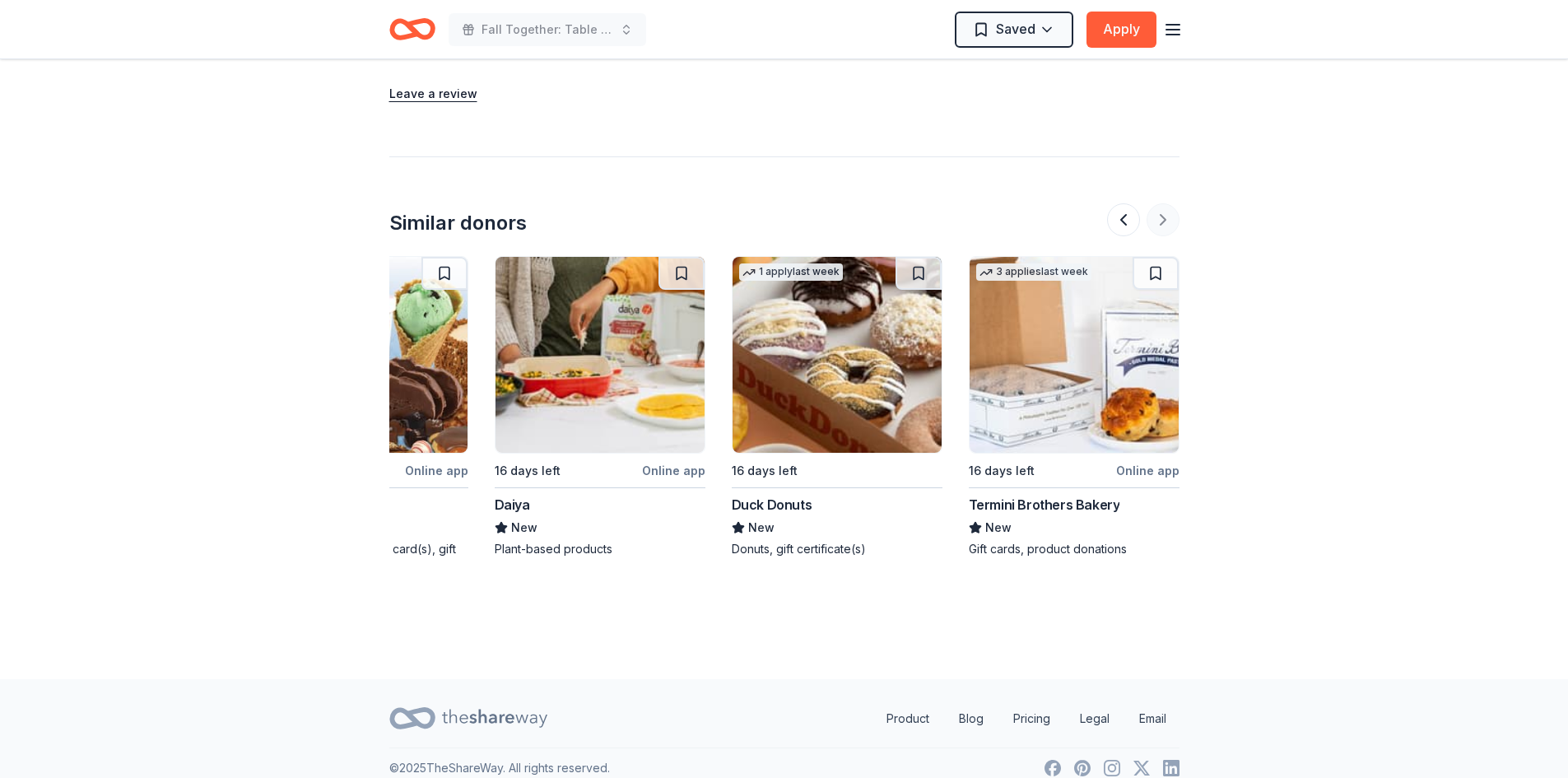
click at [1162, 203] on div at bounding box center [1144, 219] width 73 height 33
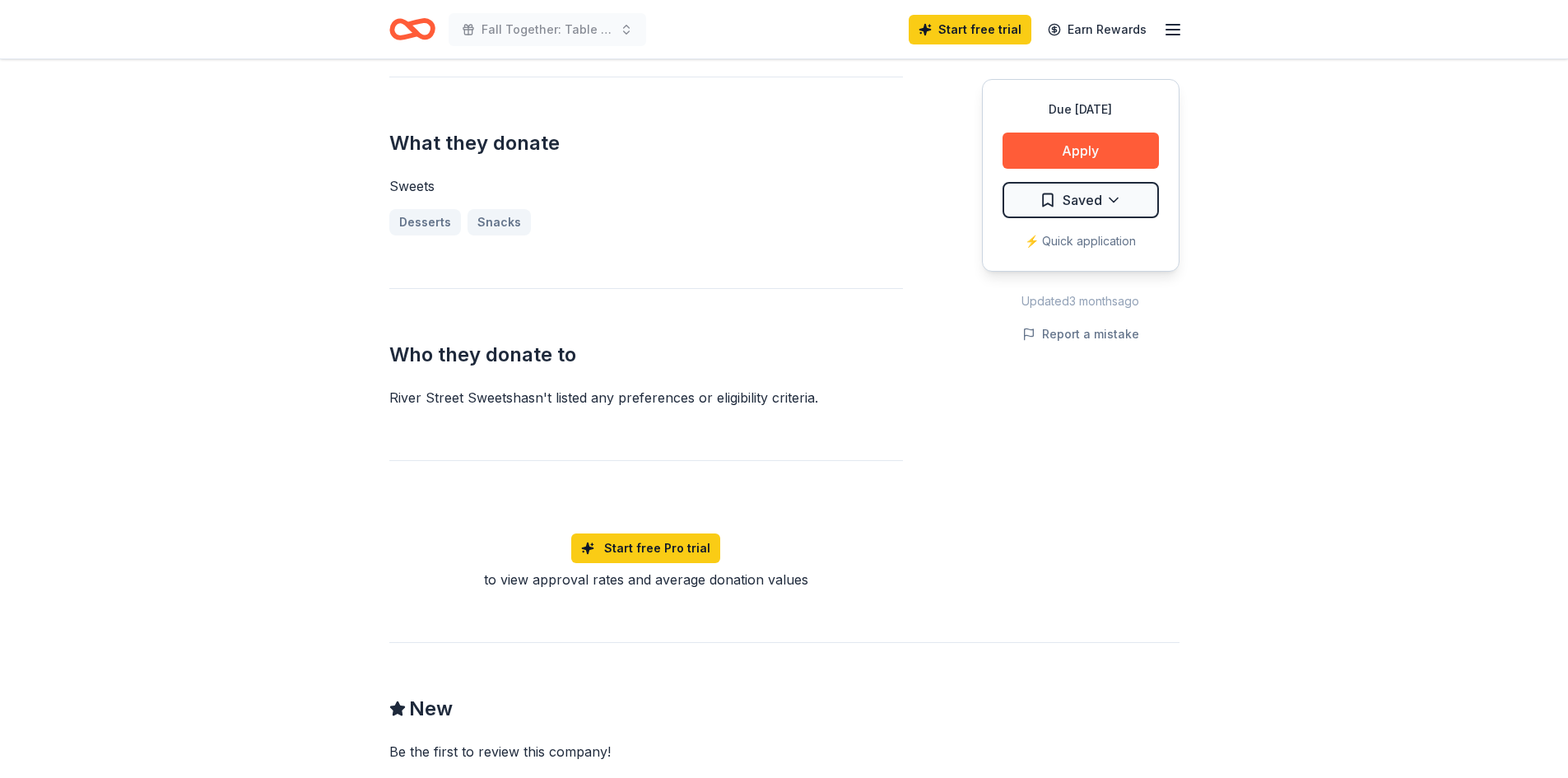
scroll to position [35, 0]
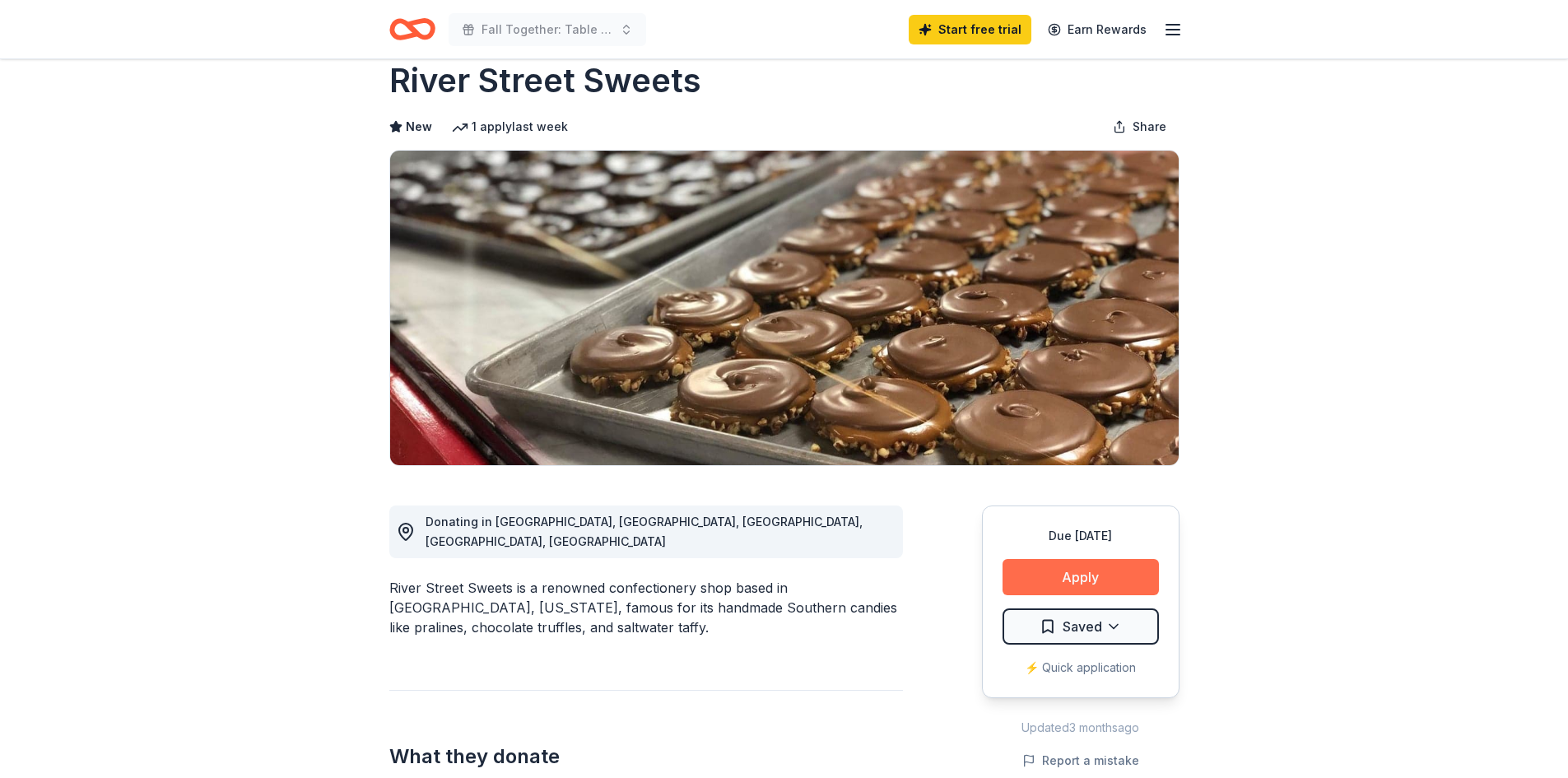
click at [1075, 581] on button "Apply" at bounding box center [1081, 577] width 157 height 36
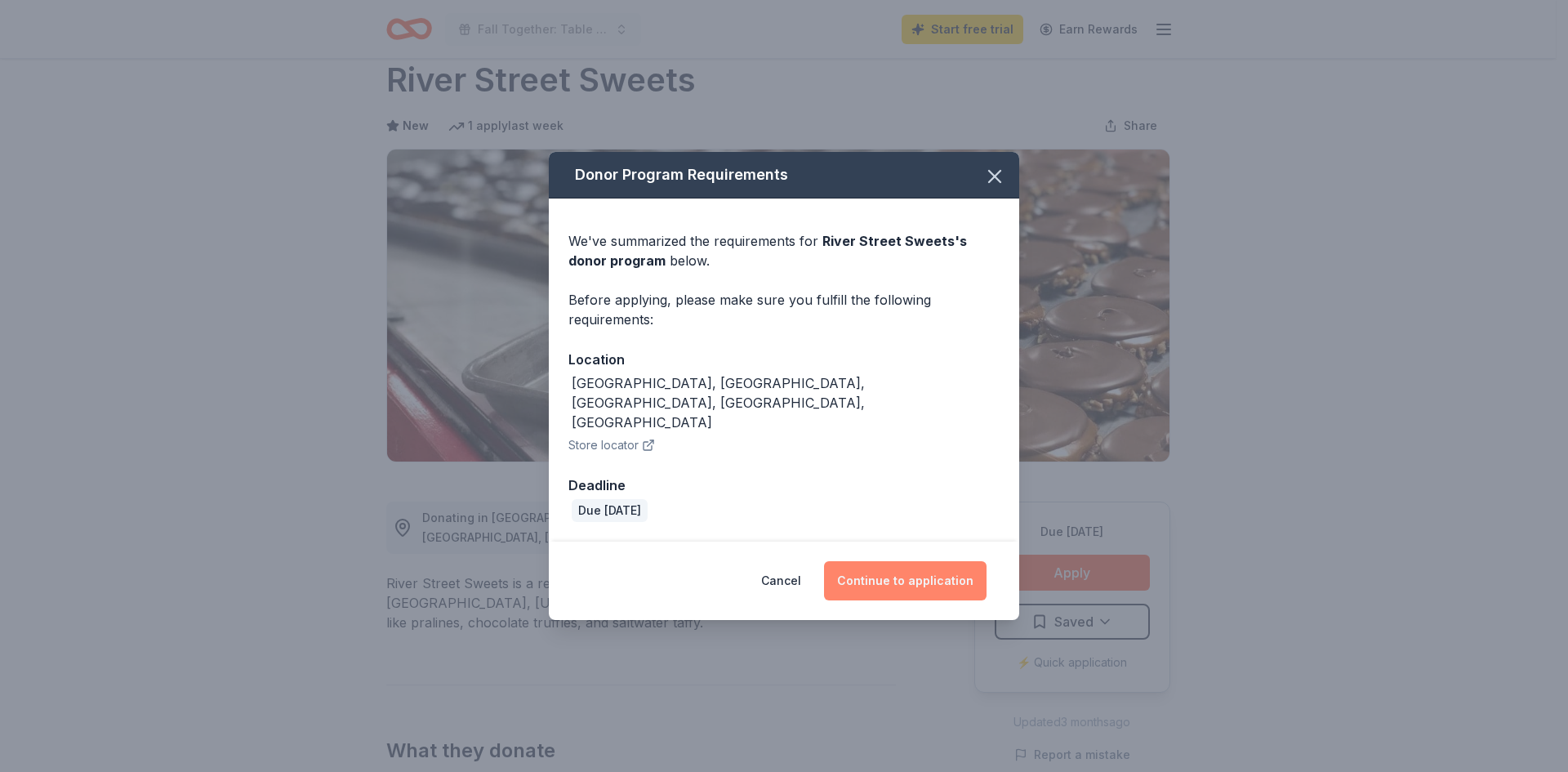
click at [862, 561] on button "Continue to application" at bounding box center [905, 580] width 163 height 39
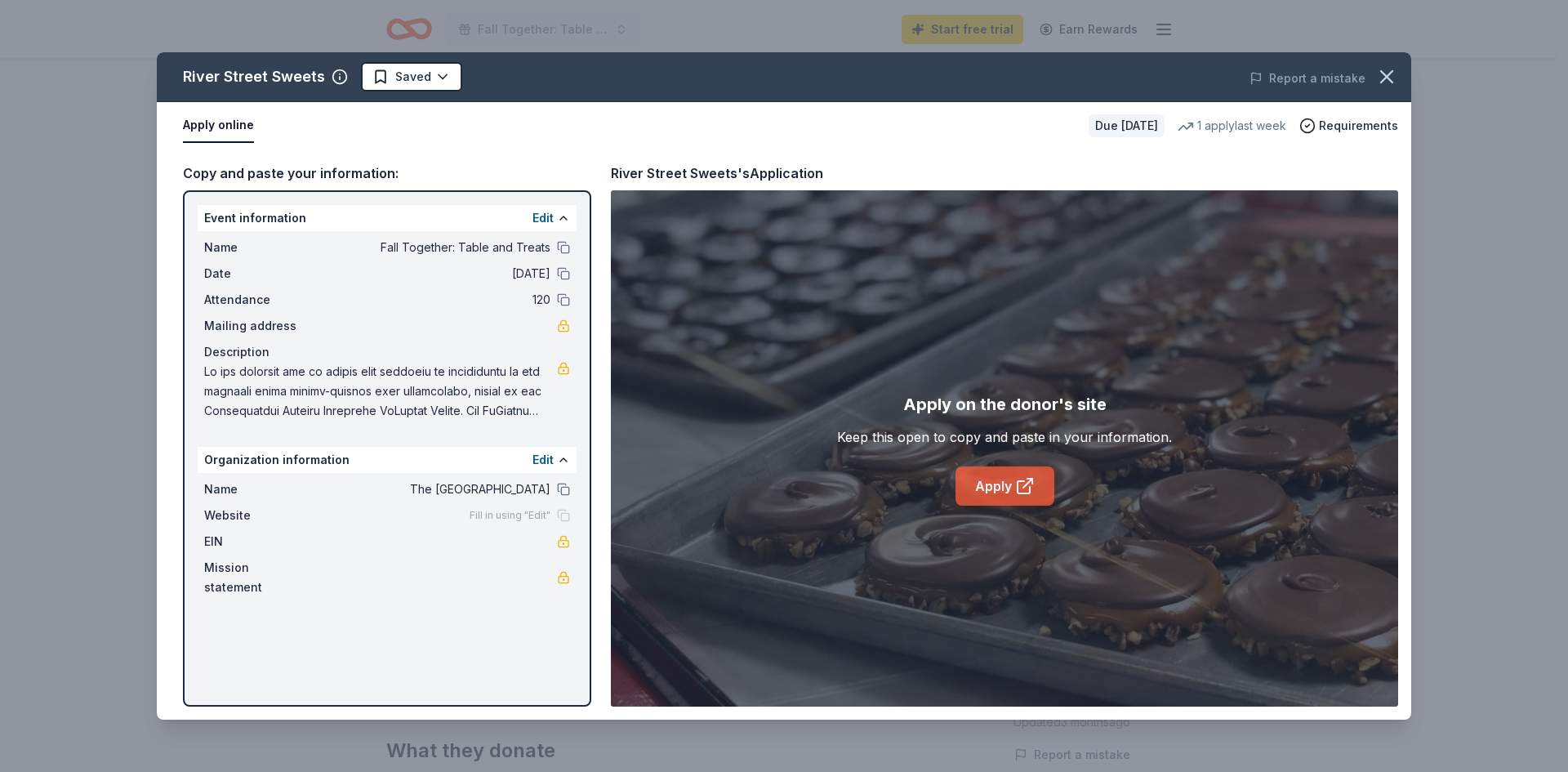
click at [985, 486] on link "Apply" at bounding box center [1004, 486] width 99 height 39
click at [1397, 79] on icon "button" at bounding box center [1387, 77] width 23 height 23
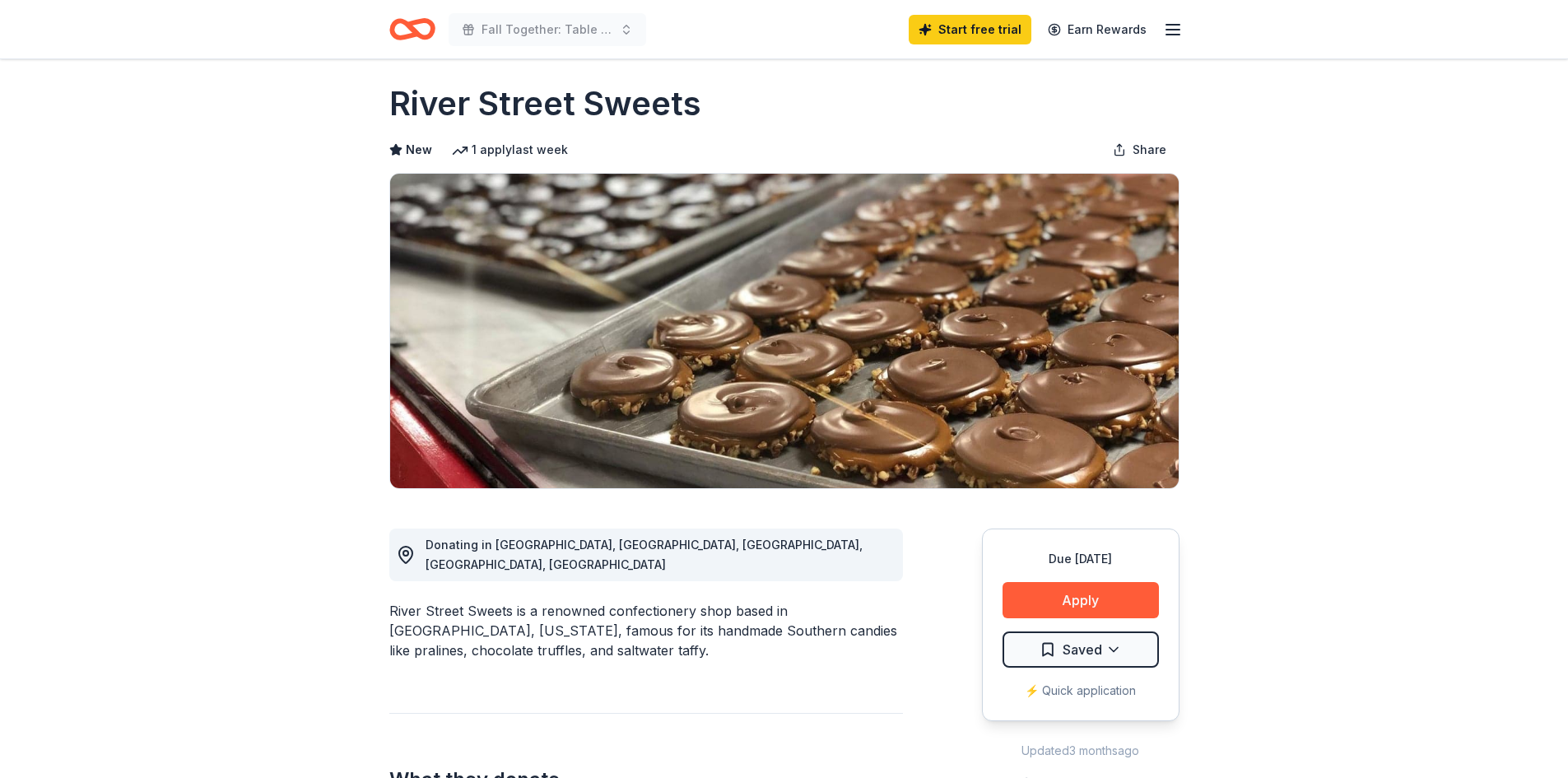
scroll to position [0, 0]
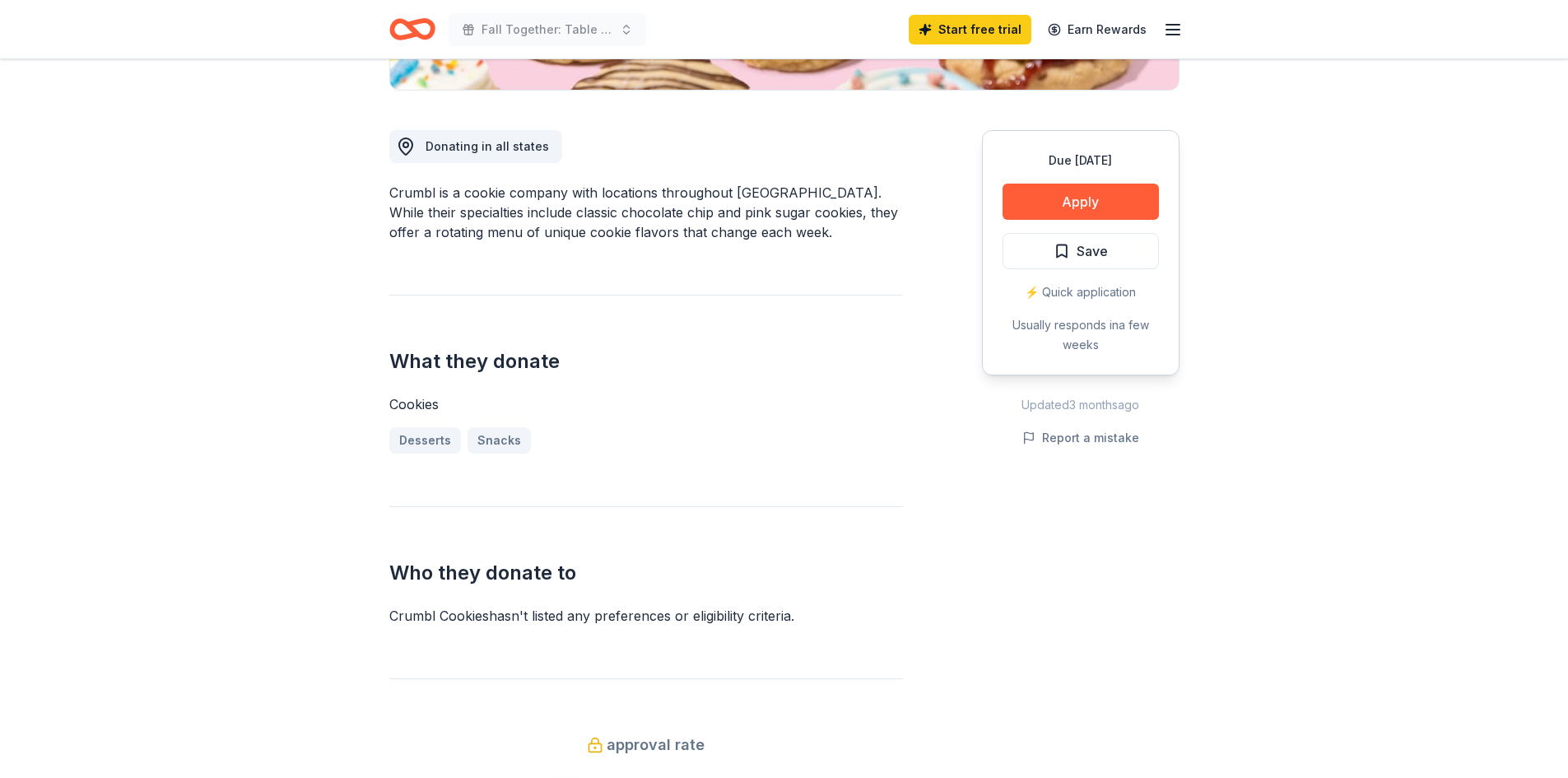
scroll to position [411, 0]
click at [1062, 204] on button "Apply" at bounding box center [1081, 200] width 157 height 36
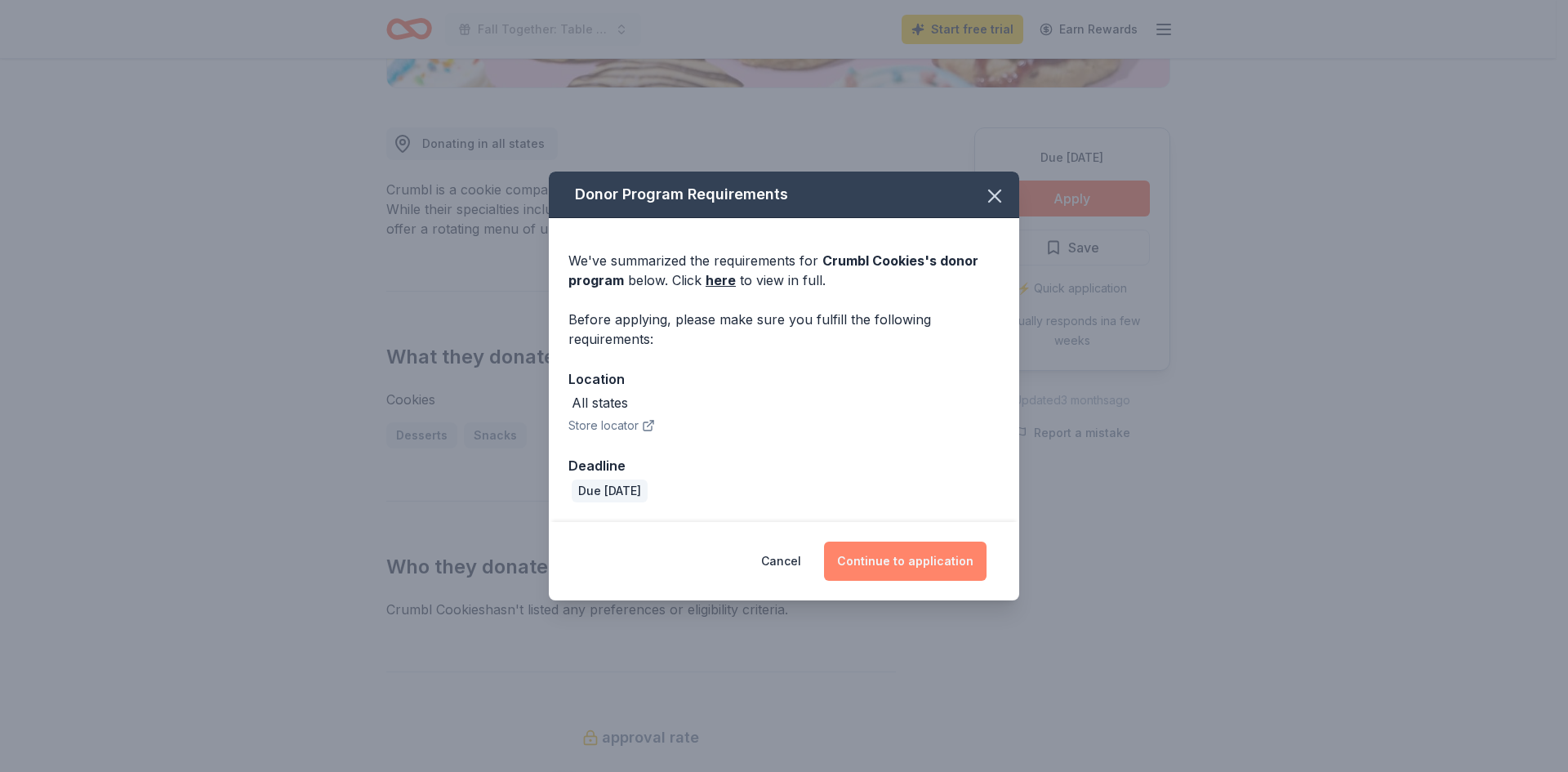
click at [885, 564] on button "Continue to application" at bounding box center [905, 561] width 163 height 39
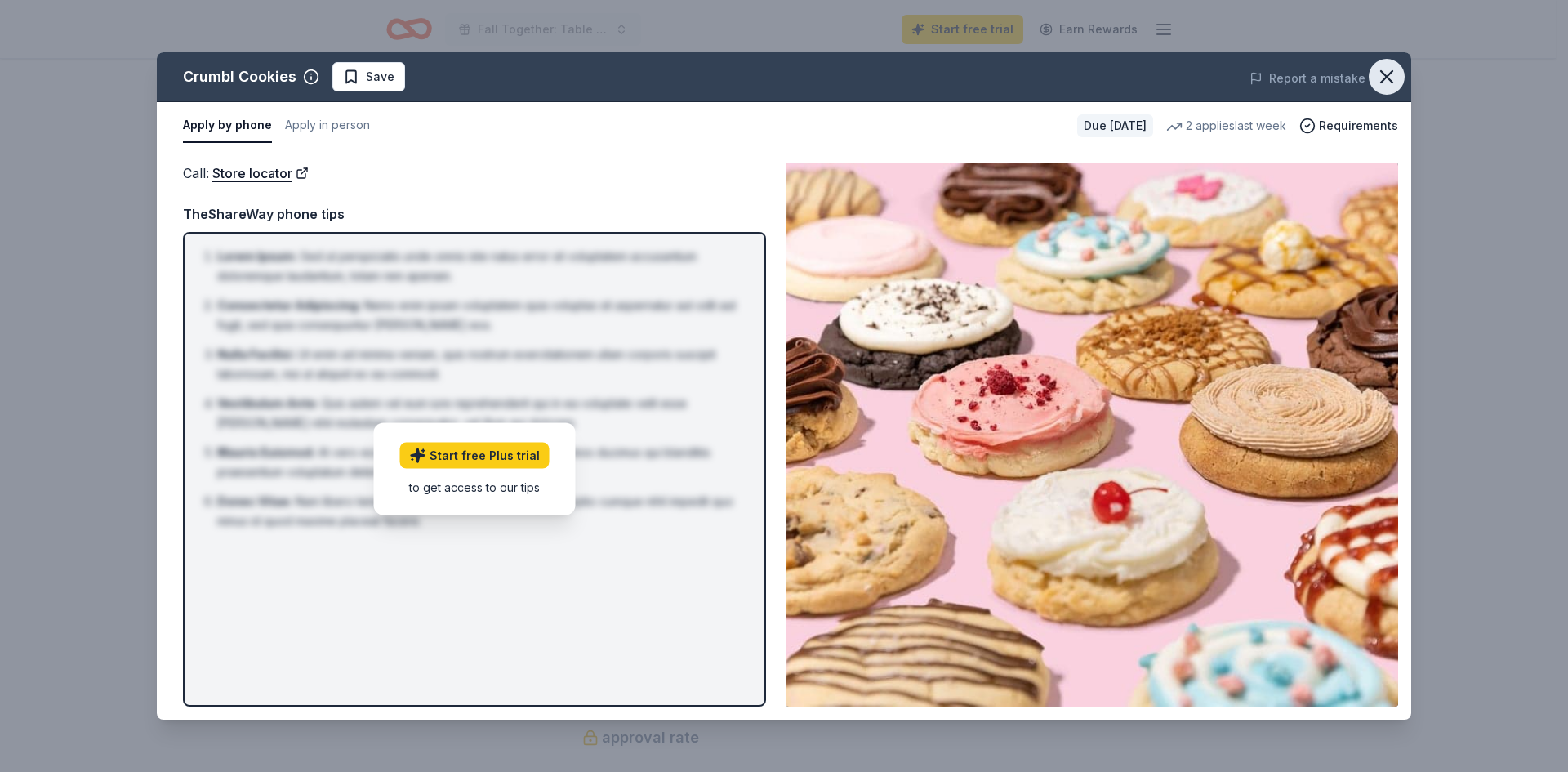
click at [1395, 75] on icon "button" at bounding box center [1387, 77] width 23 height 23
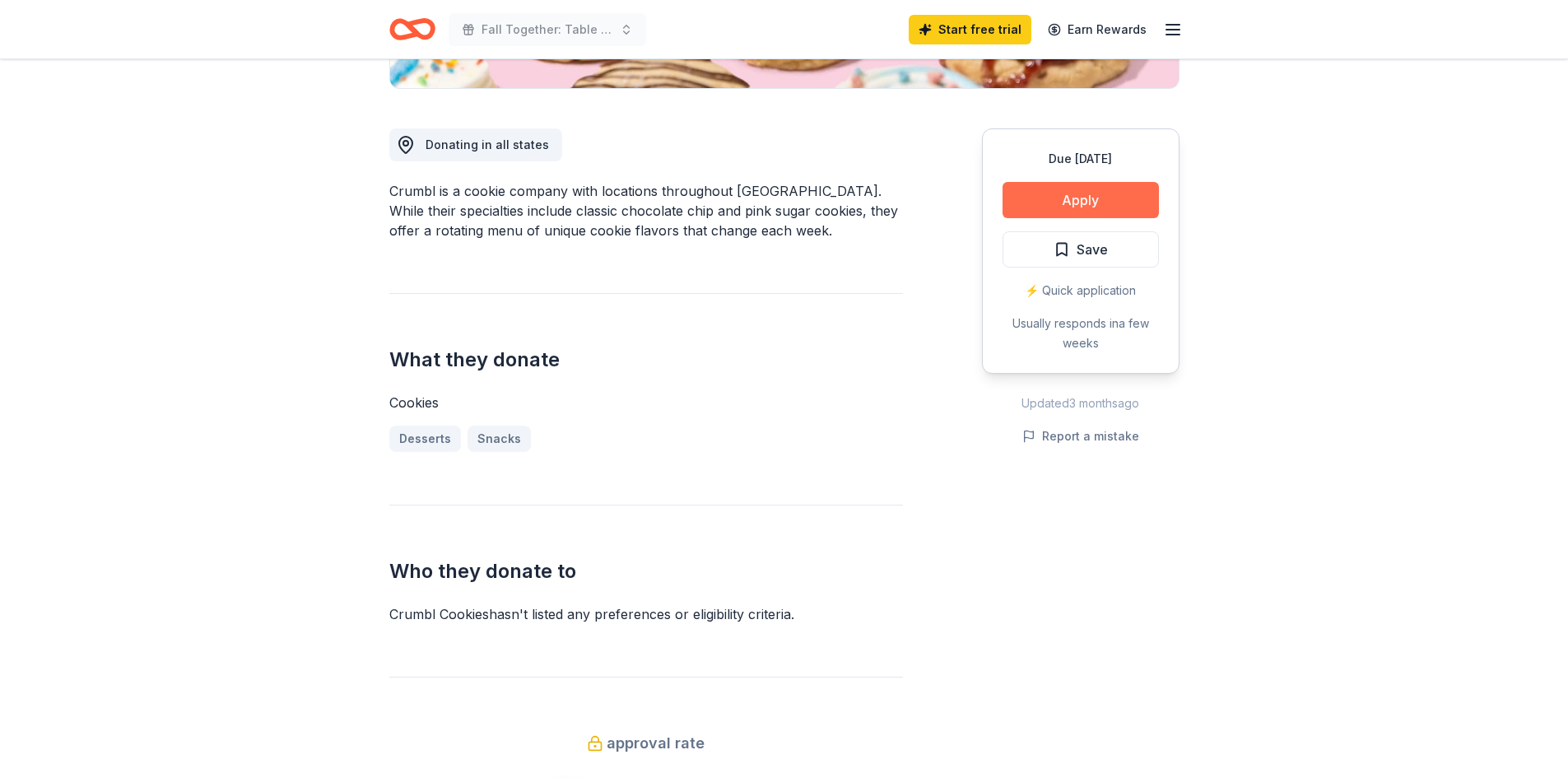
click at [1121, 185] on button "Apply" at bounding box center [1081, 200] width 157 height 36
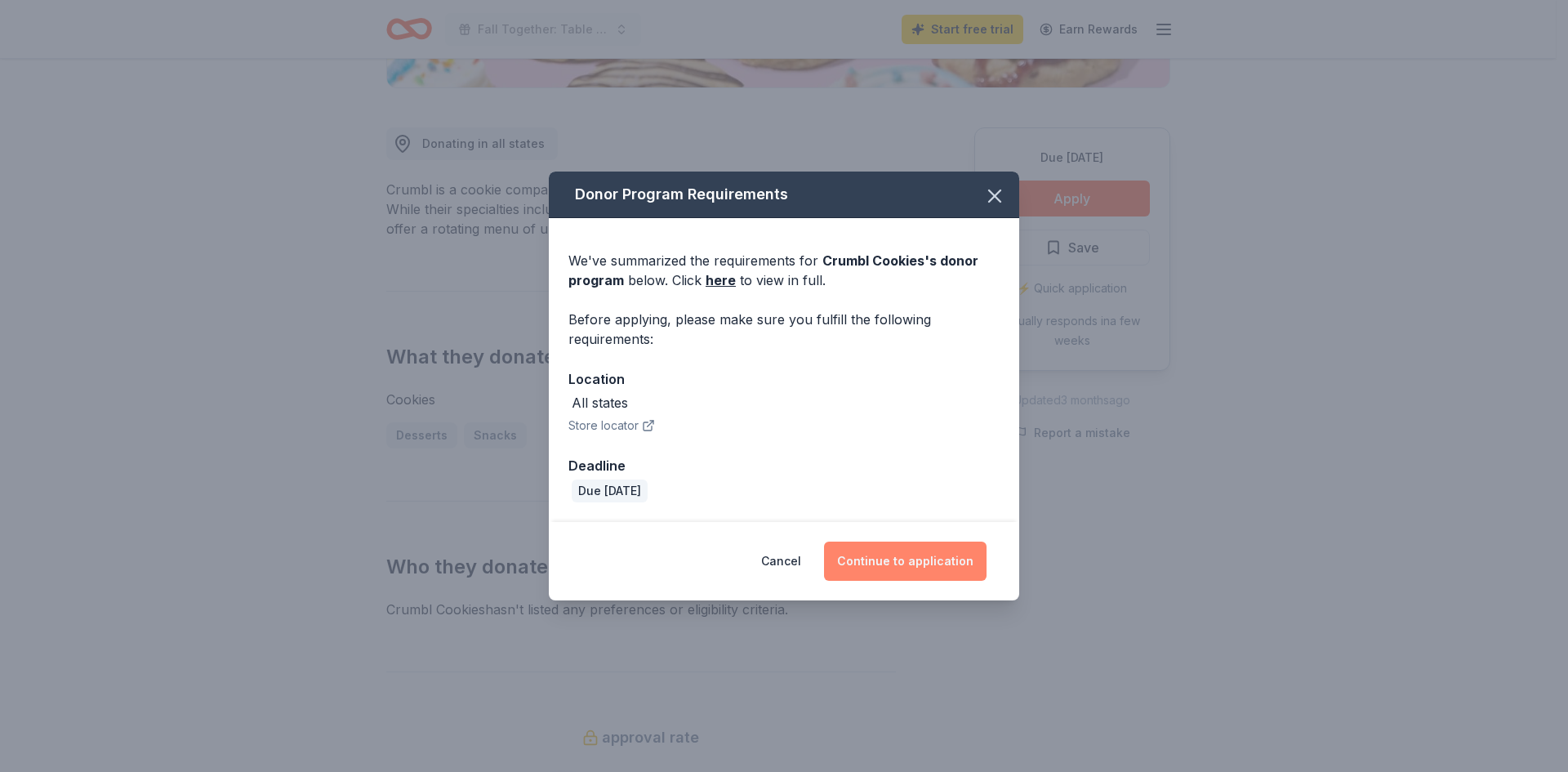
click at [924, 563] on button "Continue to application" at bounding box center [905, 561] width 163 height 39
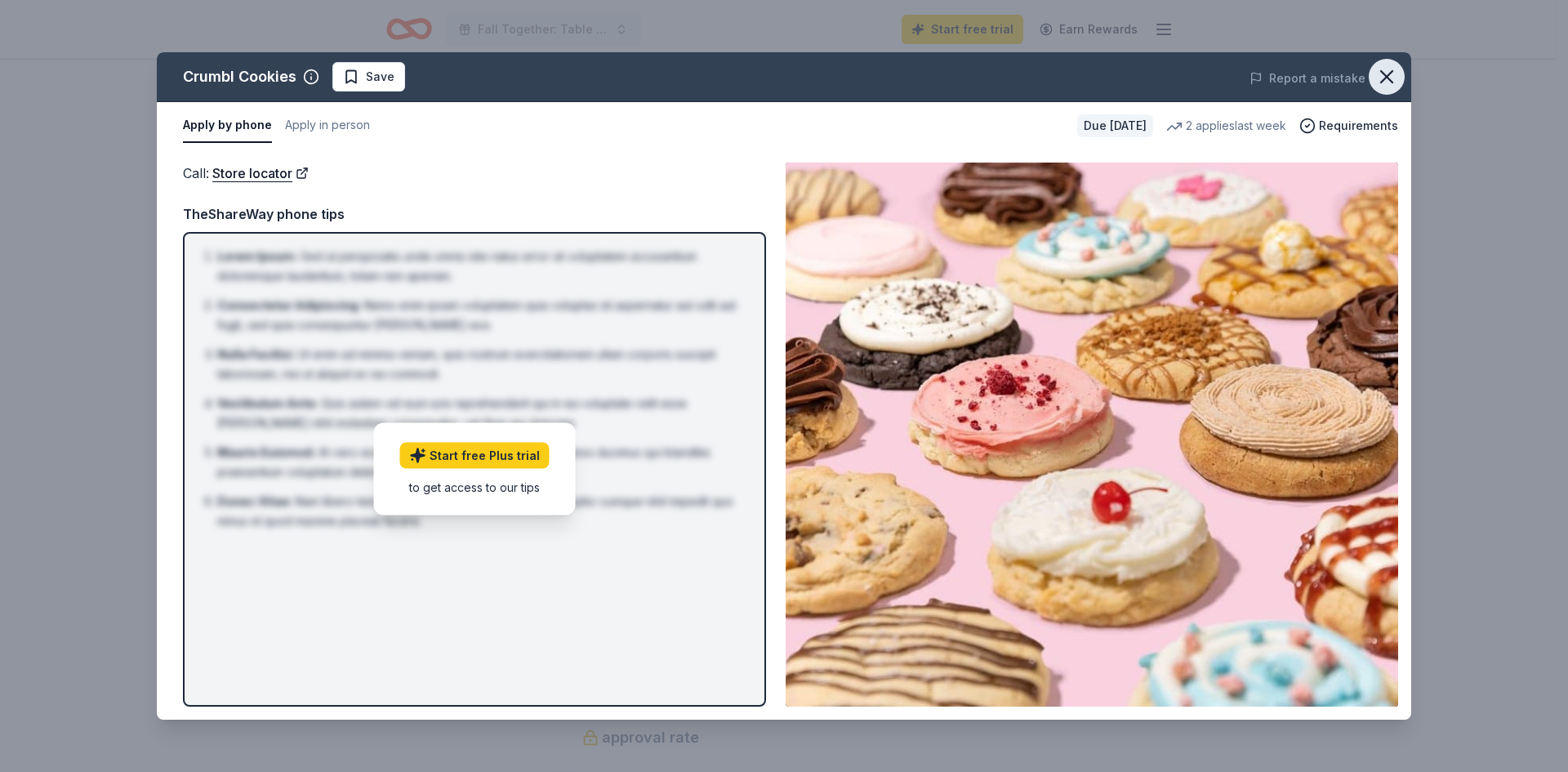
click at [1372, 79] on button "button" at bounding box center [1387, 77] width 36 height 36
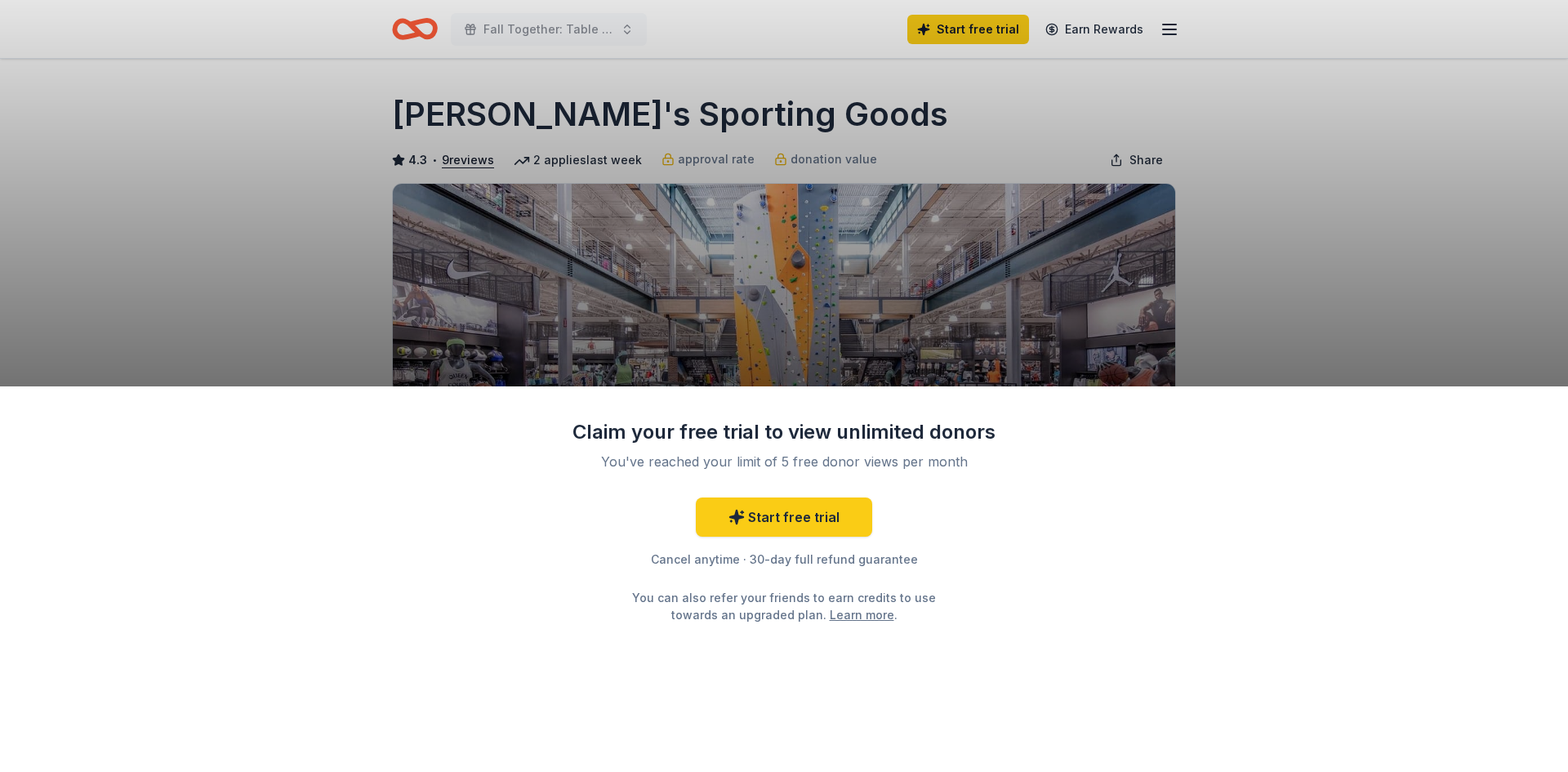
click at [1259, 267] on div "Claim your free trial to view unlimited donors You've reached your limit of 5 f…" at bounding box center [784, 386] width 1568 height 772
